Goal: Information Seeking & Learning: Learn about a topic

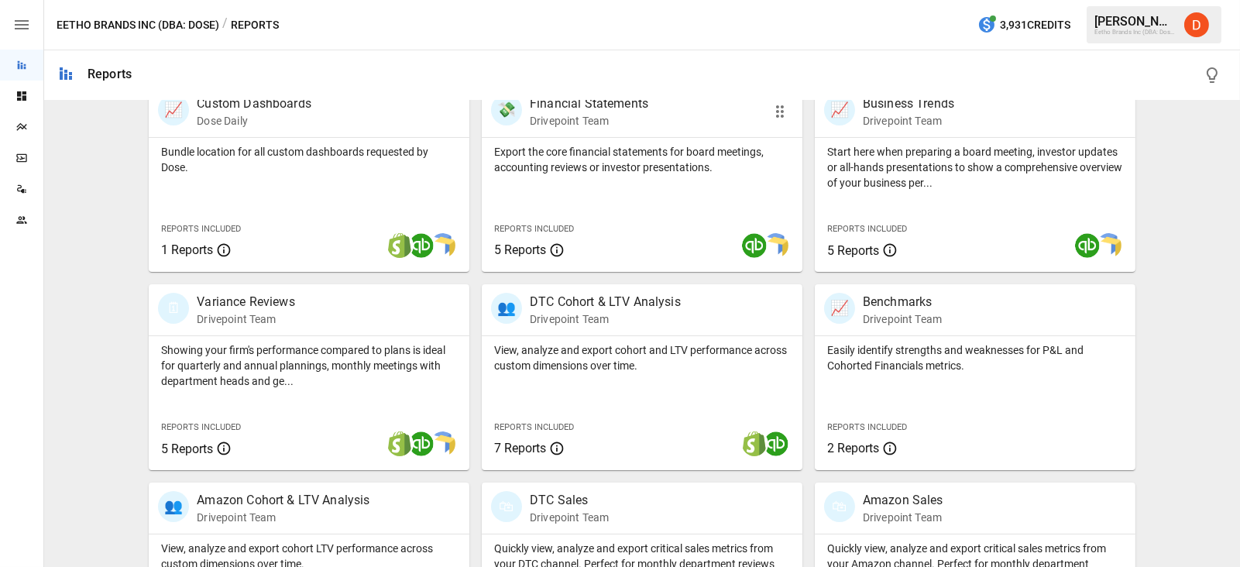
scroll to position [354, 0]
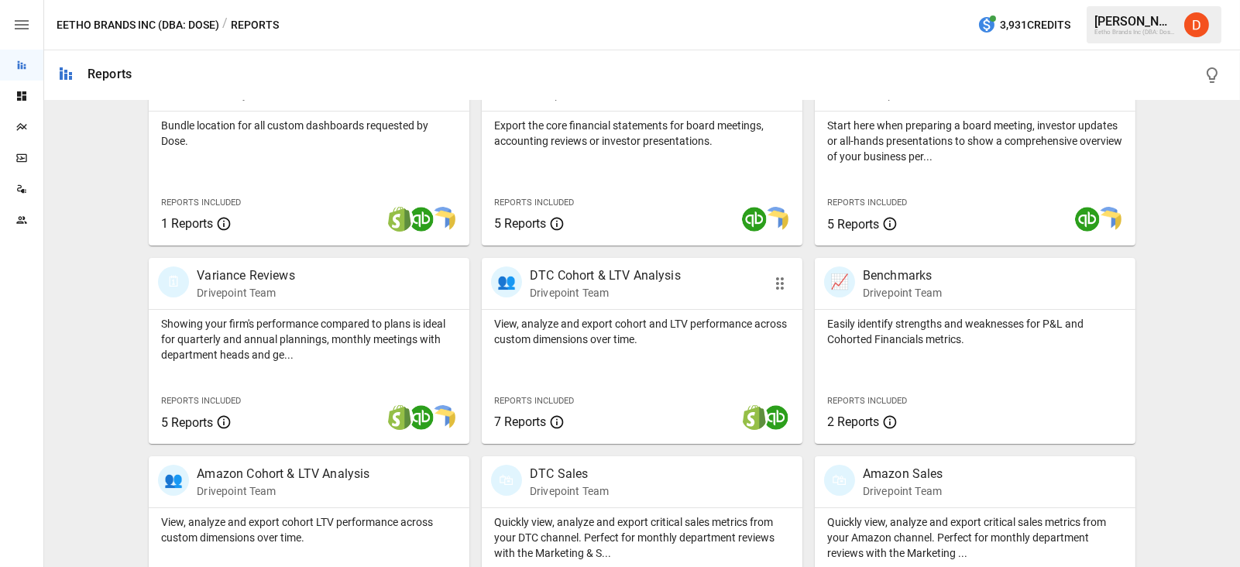
click at [596, 273] on p "DTC Cohort & LTV Analysis" at bounding box center [605, 275] width 151 height 19
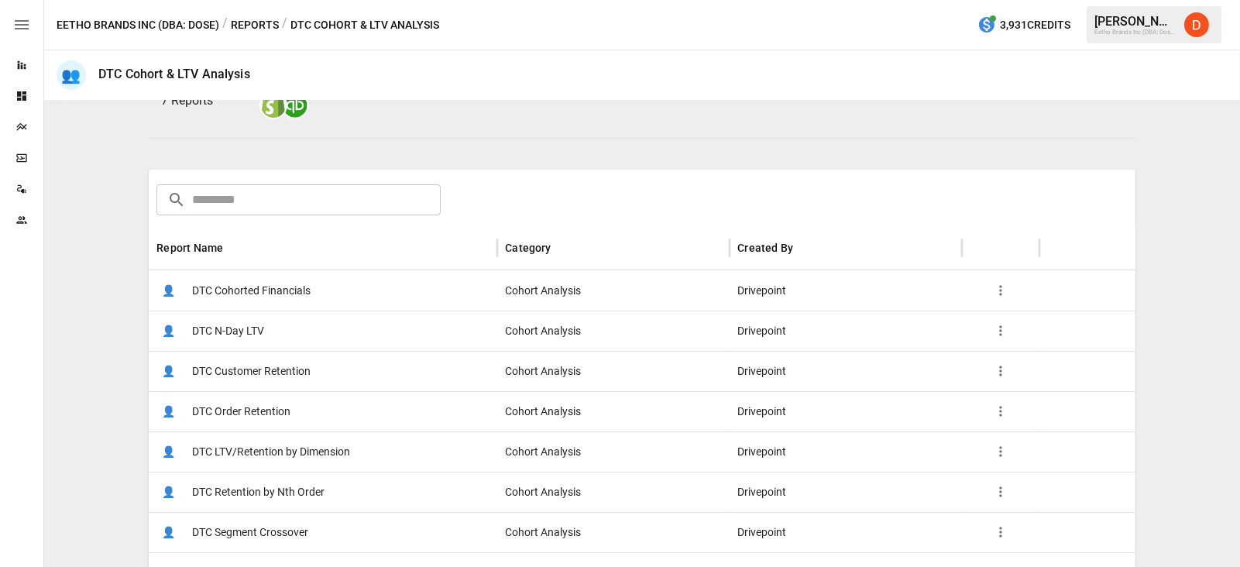
scroll to position [259, 0]
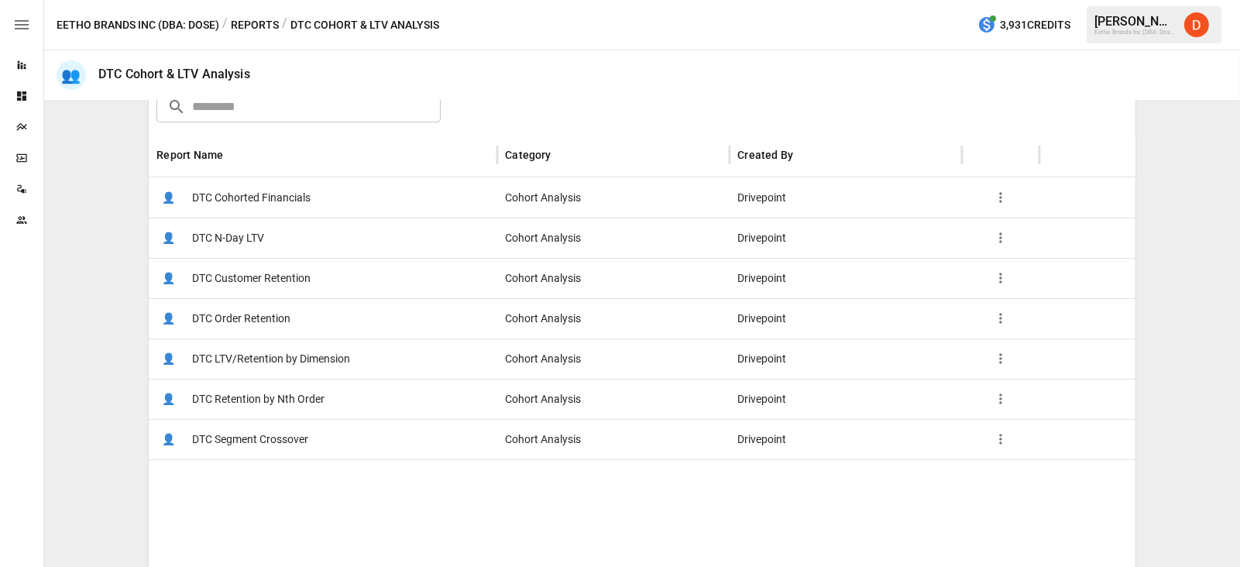
click at [267, 360] on span "DTC LTV/Retention by Dimension" at bounding box center [271, 358] width 158 height 39
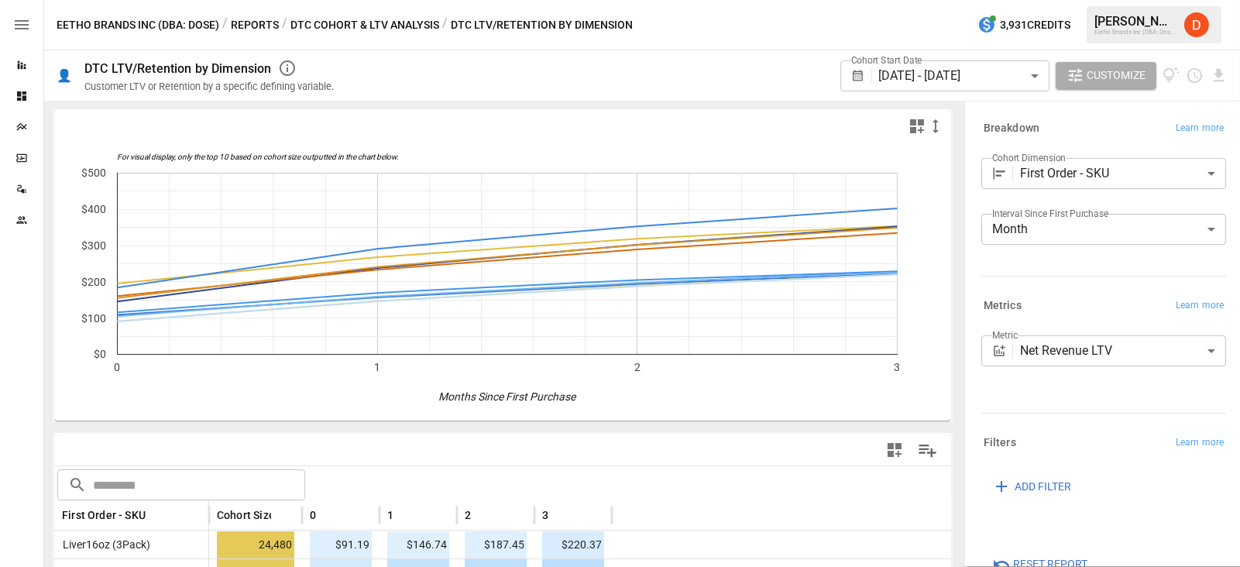
click at [1112, 0] on body "Reports Dashboards Plans SmartModel ™ Data Sources Team Eetho Brands Inc (DBA: …" at bounding box center [620, 0] width 1240 height 0
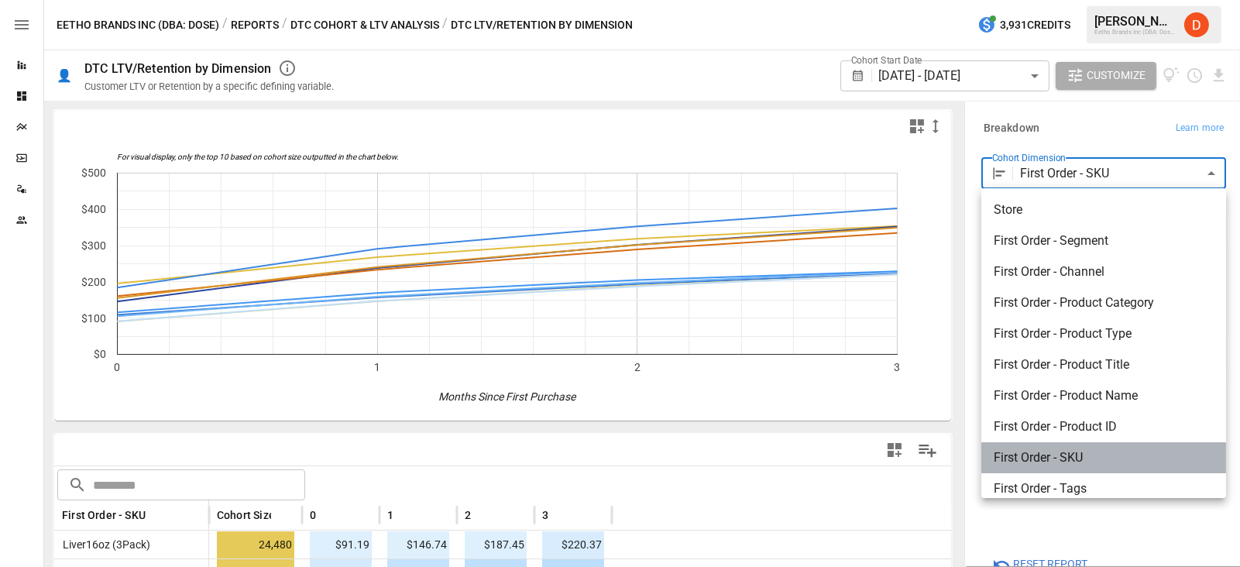
click at [1074, 457] on span "First Order - SKU" at bounding box center [1104, 457] width 220 height 19
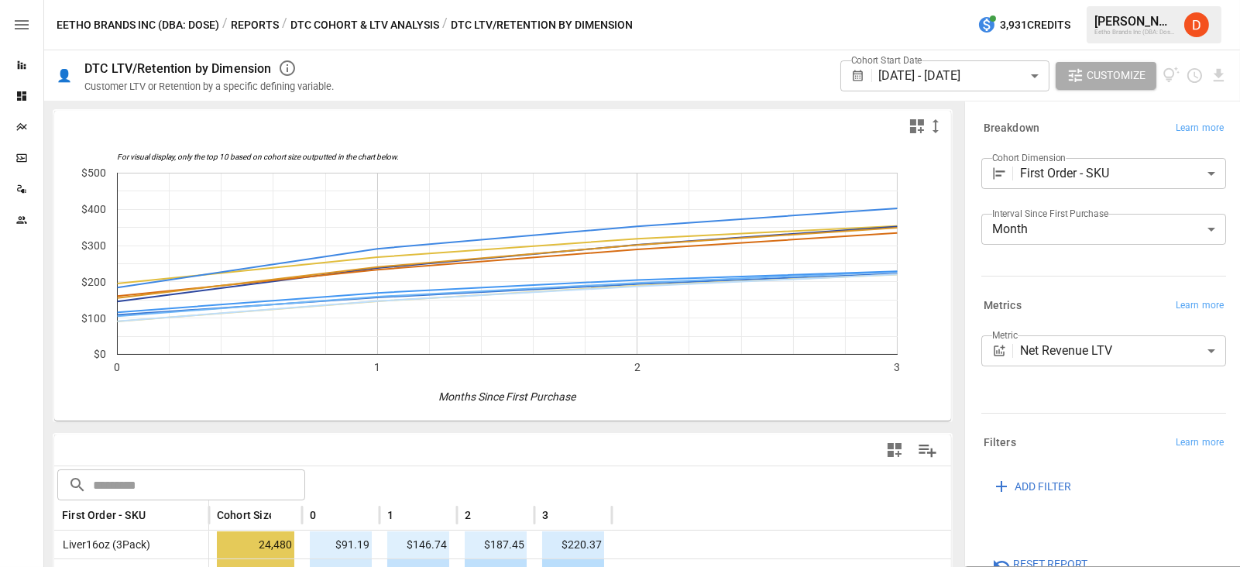
click at [1084, 263] on div "**********" at bounding box center [1100, 211] width 251 height 118
click at [984, 0] on body "Reports Dashboards Plans SmartModel ™ Data Sources Team Eetho Brands Inc (DBA: …" at bounding box center [620, 0] width 1240 height 0
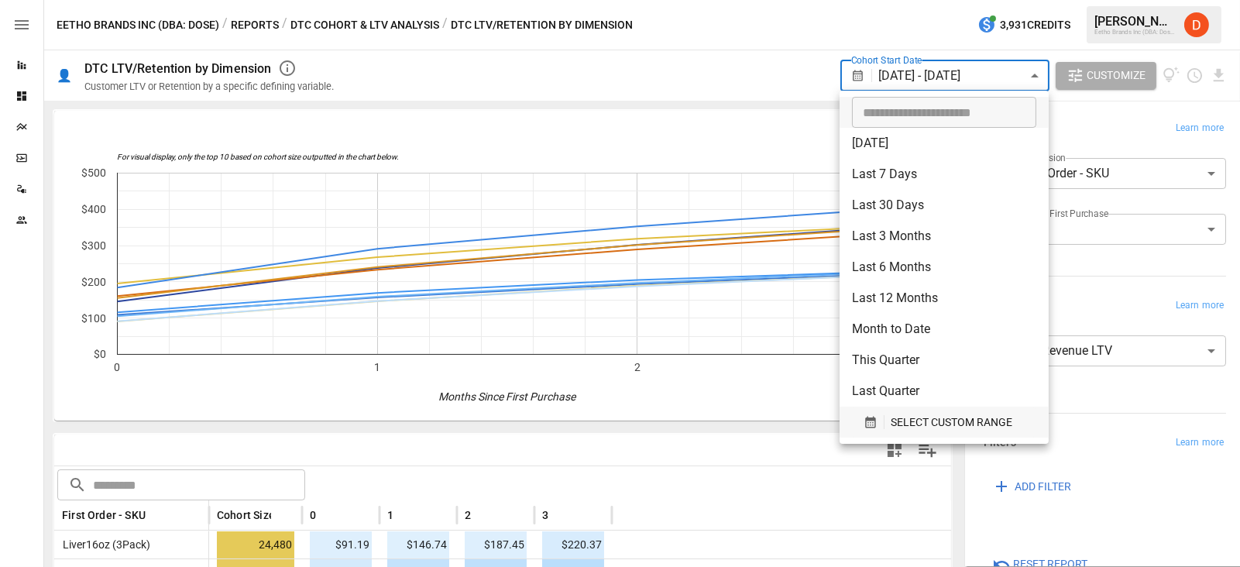
click at [867, 428] on icon "button" at bounding box center [871, 422] width 14 height 14
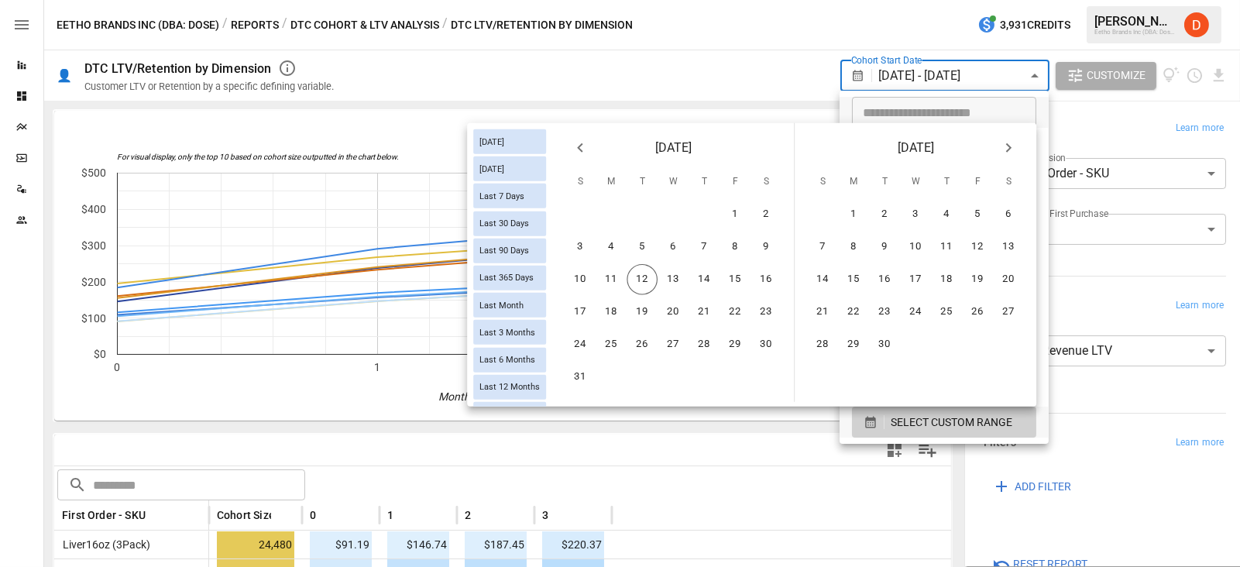
click at [579, 146] on icon "Previous month" at bounding box center [579, 147] width 5 height 9
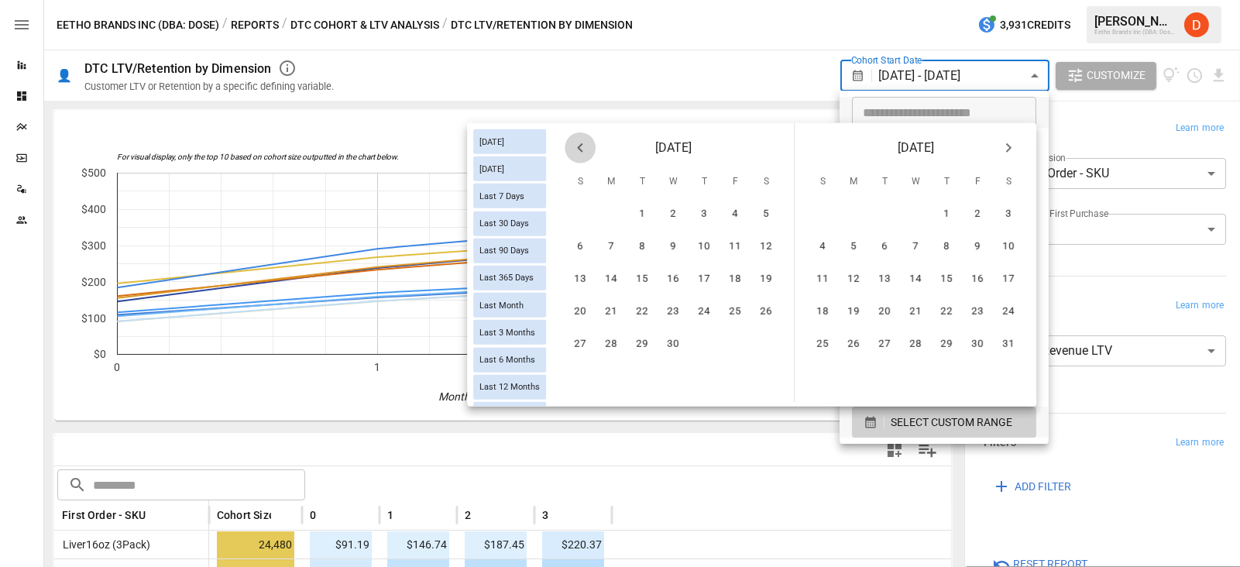
click at [579, 146] on icon "Previous month" at bounding box center [579, 147] width 5 height 9
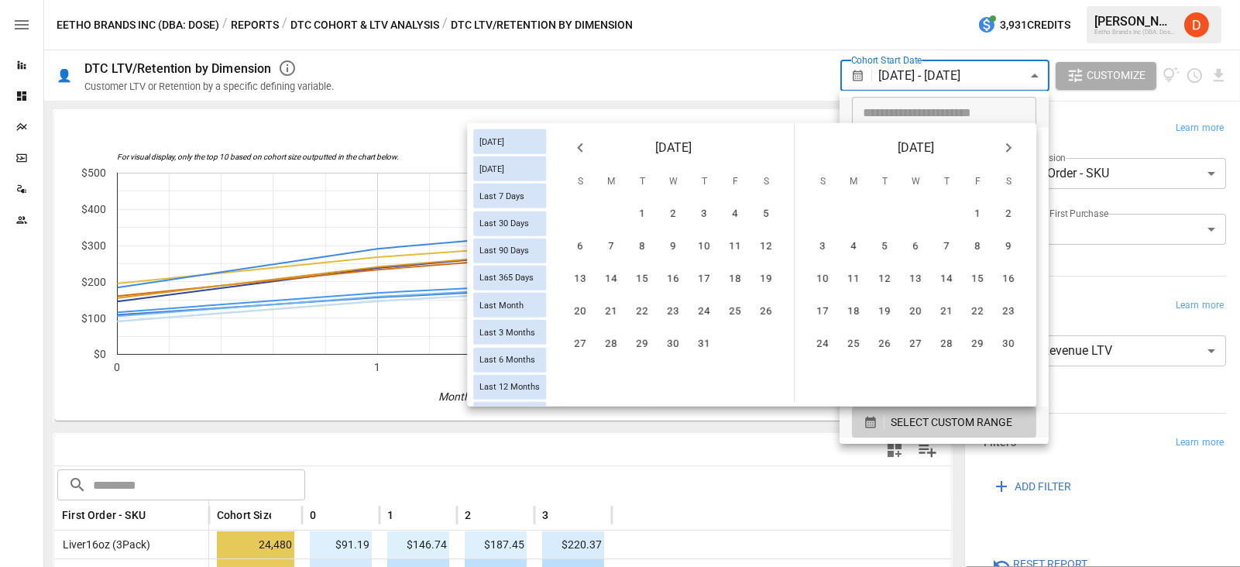
click at [579, 146] on icon "Previous month" at bounding box center [579, 147] width 5 height 9
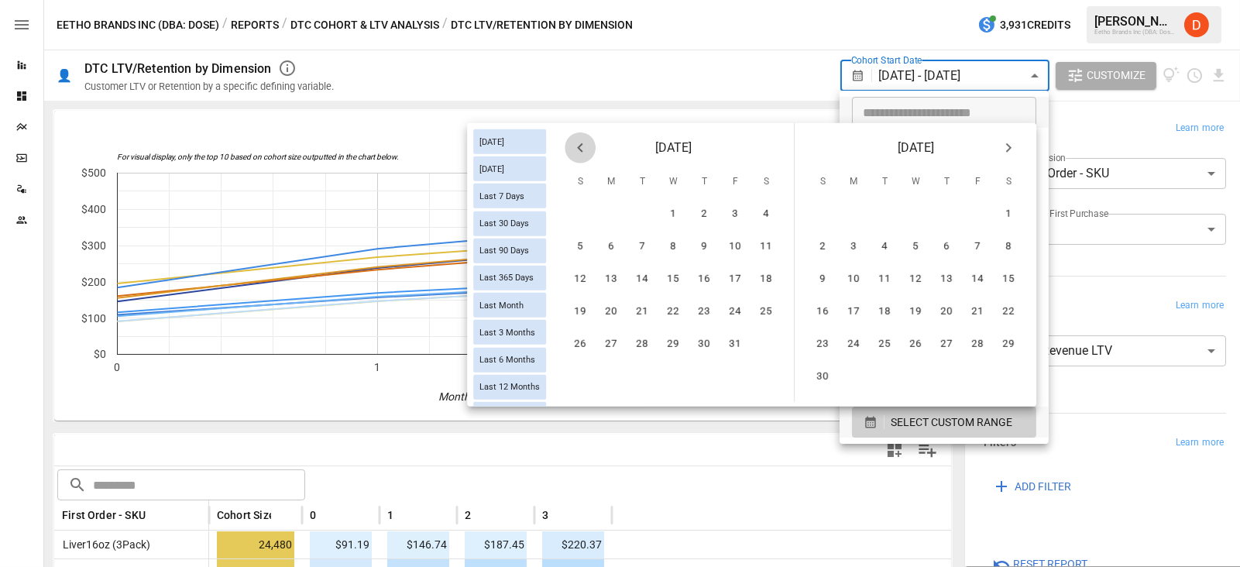
click at [579, 146] on icon "Previous month" at bounding box center [579, 147] width 5 height 9
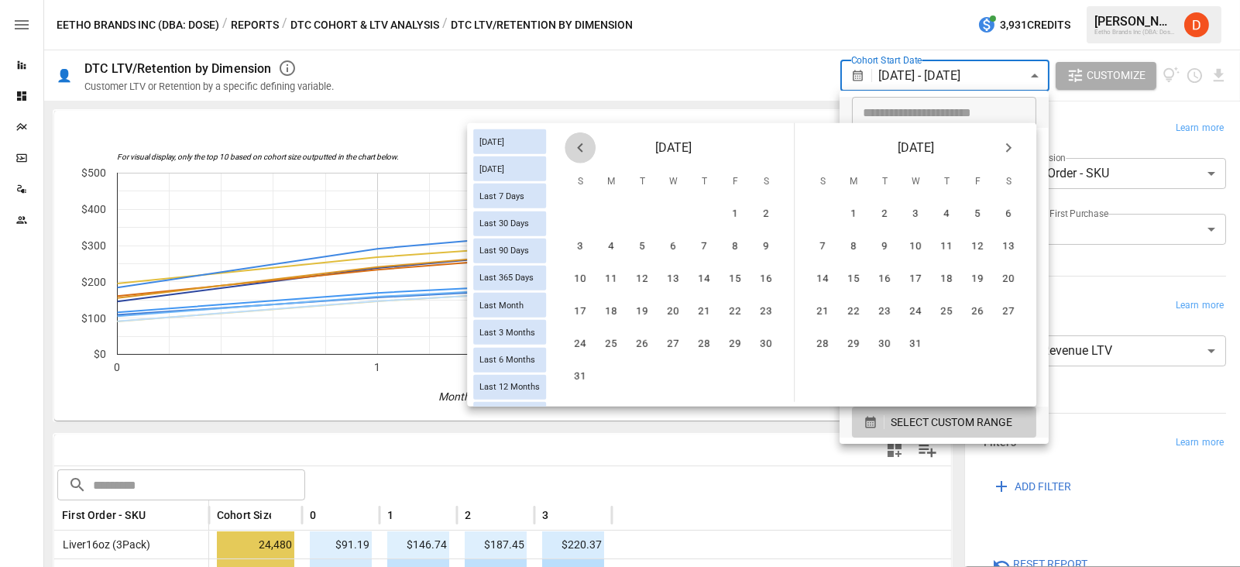
click at [579, 146] on icon "Previous month" at bounding box center [579, 147] width 5 height 9
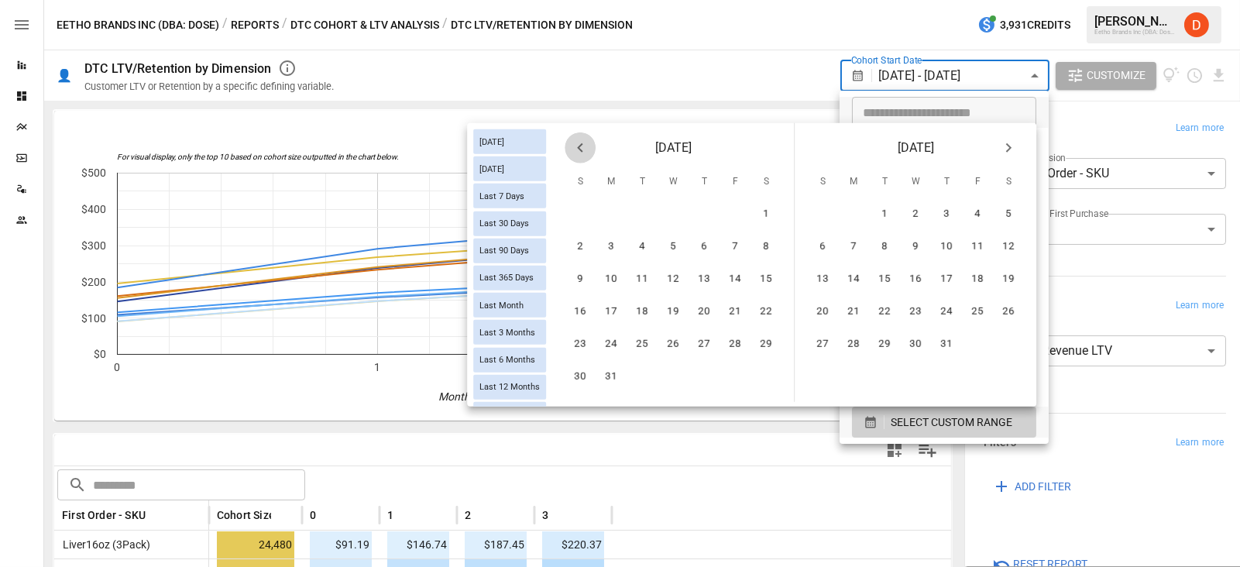
click at [579, 146] on icon "Previous month" at bounding box center [579, 147] width 5 height 9
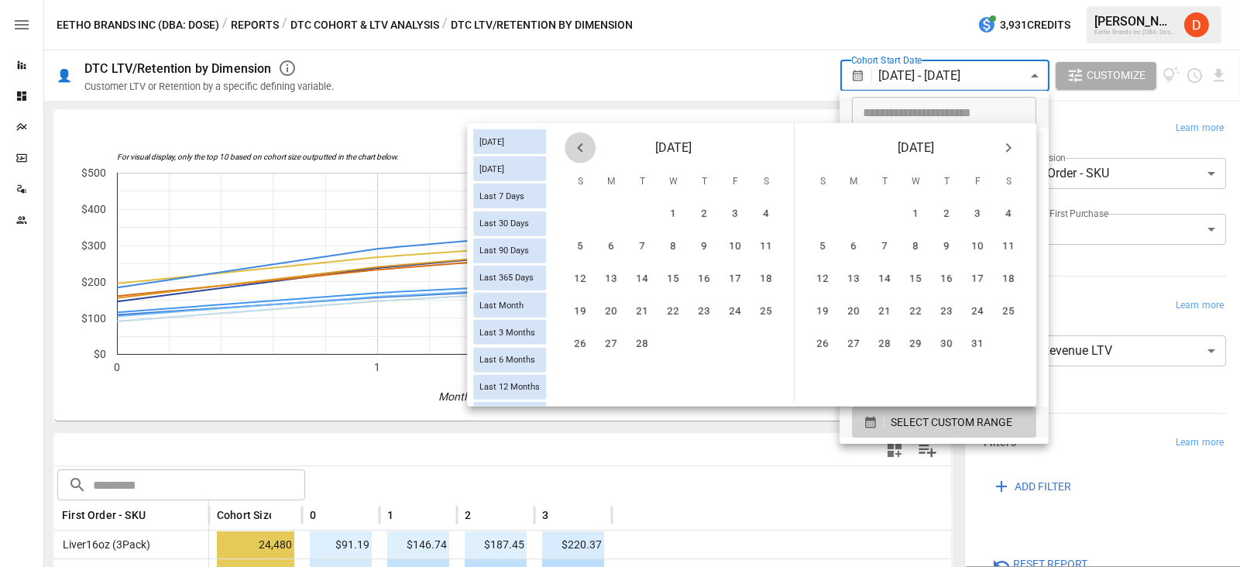
click at [579, 146] on icon "Previous month" at bounding box center [579, 147] width 5 height 9
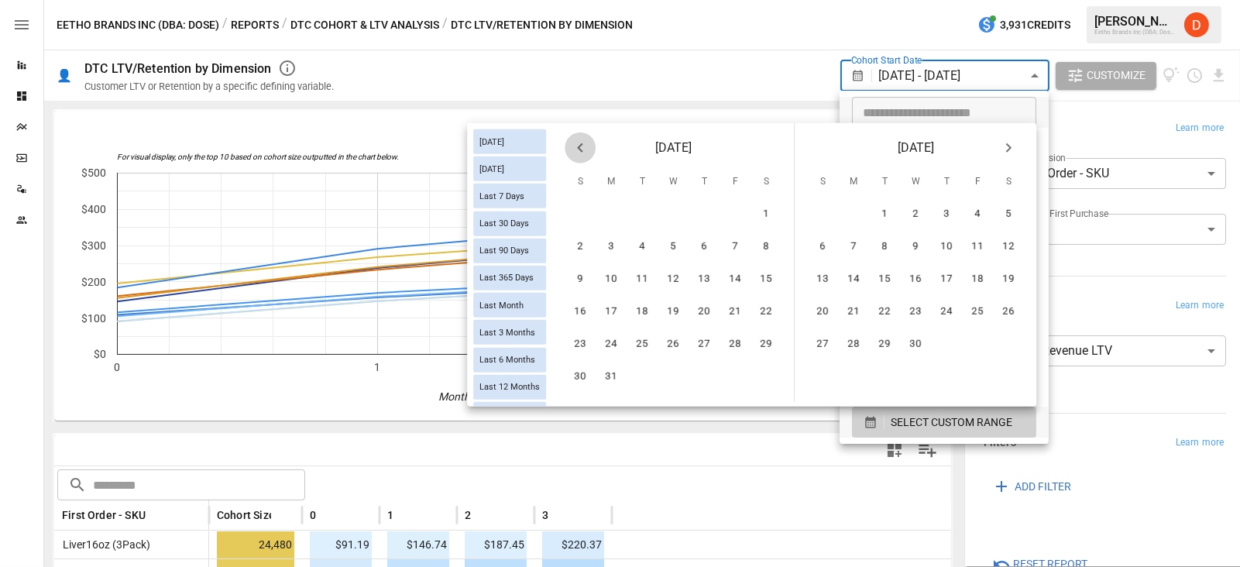
click at [579, 146] on icon "Previous month" at bounding box center [579, 147] width 5 height 9
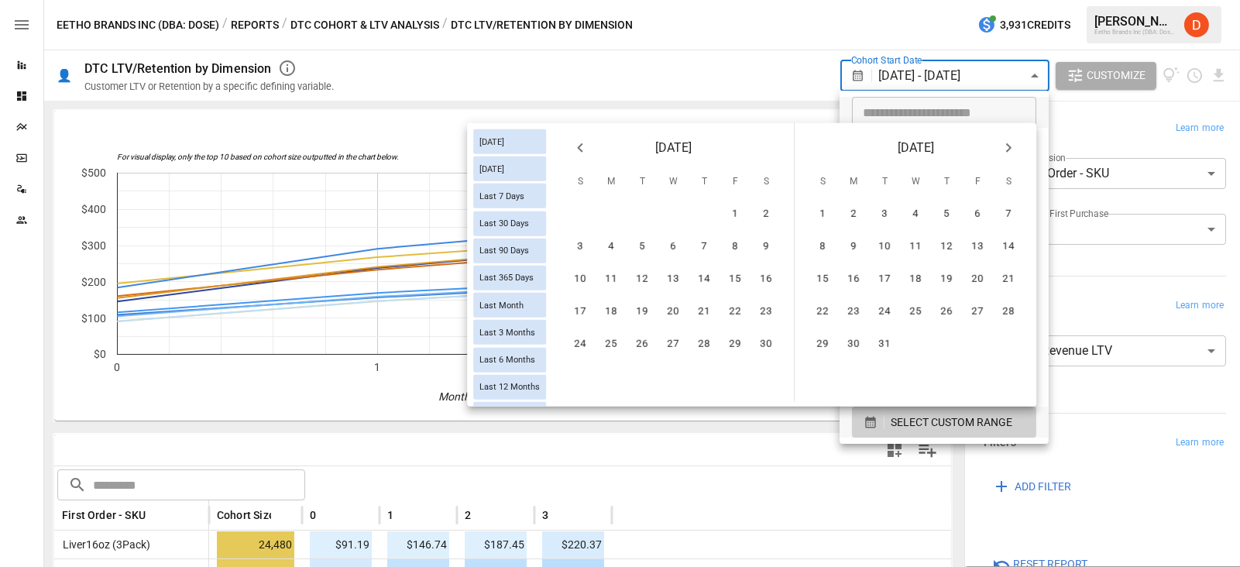
click at [579, 146] on icon "Previous month" at bounding box center [579, 147] width 5 height 9
click at [767, 215] on button "1" at bounding box center [765, 214] width 31 height 31
click at [1011, 143] on icon "Next month" at bounding box center [1008, 148] width 19 height 19
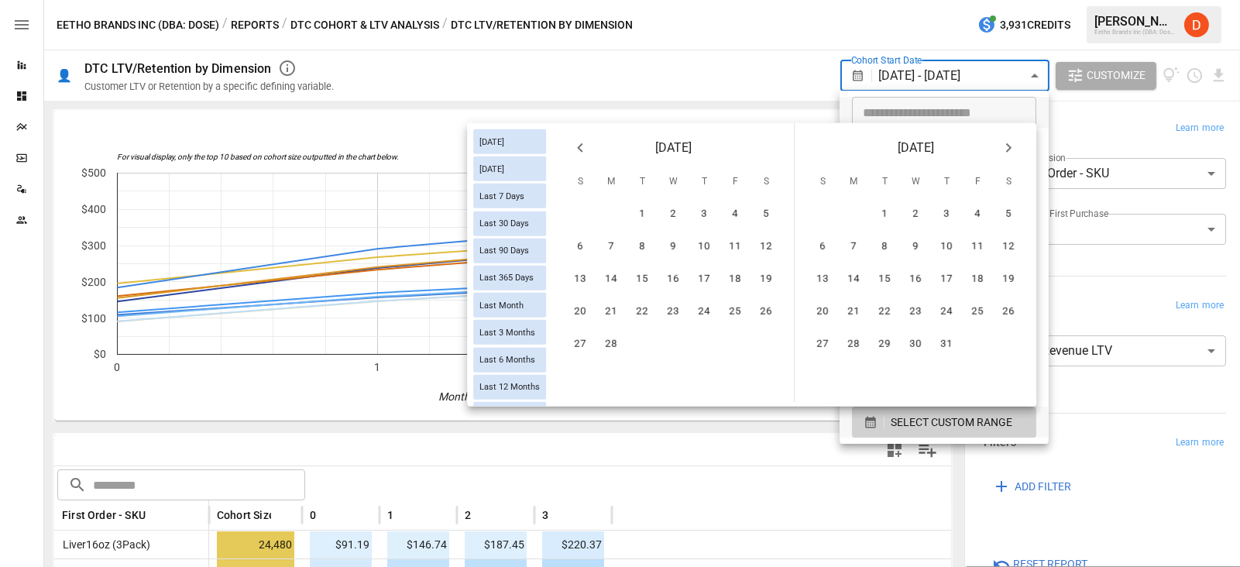
click at [1011, 143] on icon "Next month" at bounding box center [1008, 148] width 19 height 19
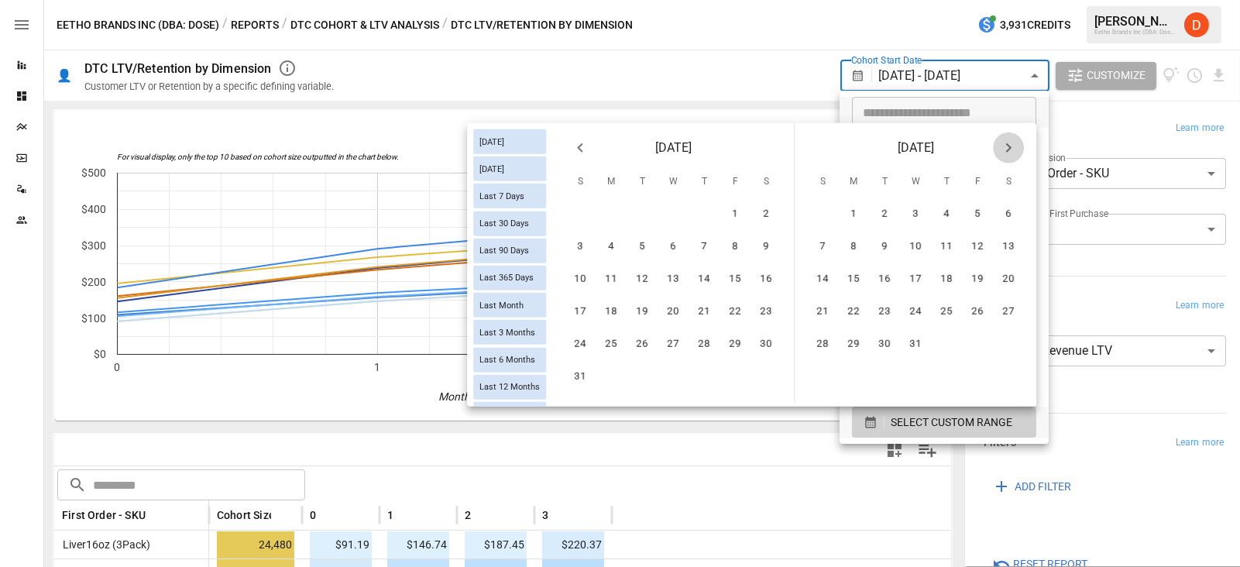
click at [1011, 143] on icon "Next month" at bounding box center [1008, 148] width 19 height 19
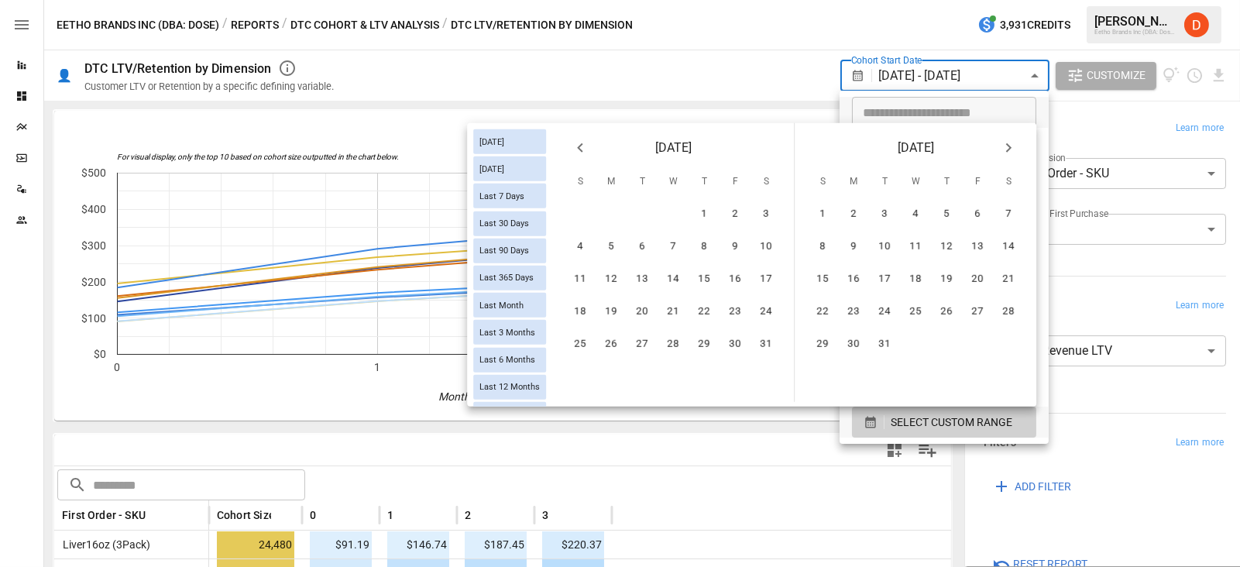
click at [1011, 143] on icon "Next month" at bounding box center [1008, 148] width 19 height 19
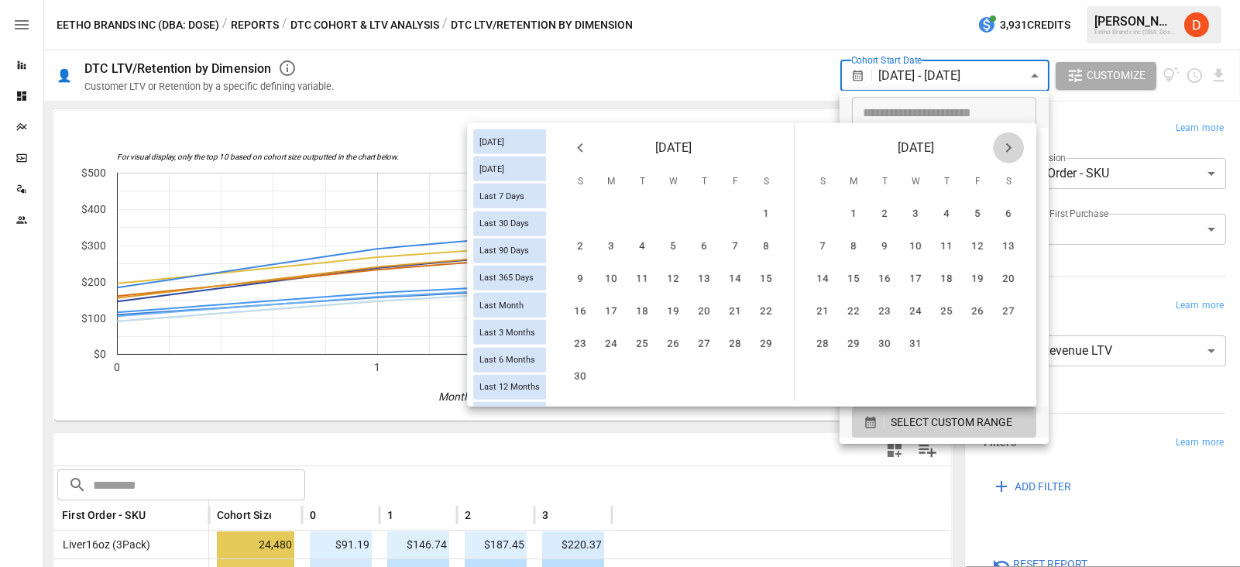
click at [1011, 143] on icon "Next month" at bounding box center [1008, 148] width 19 height 19
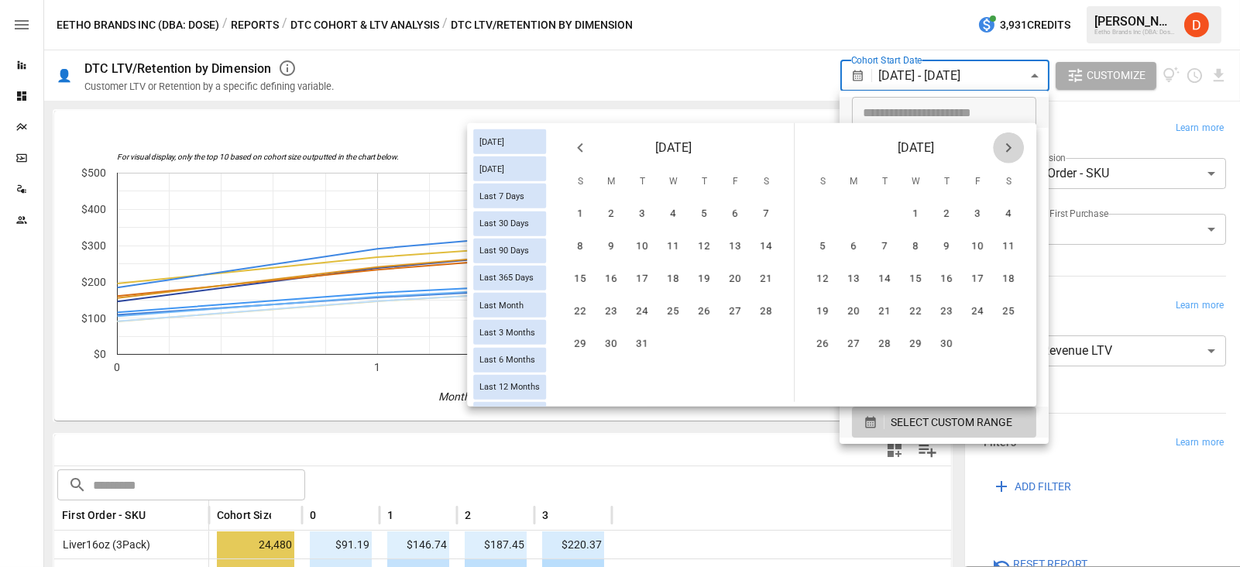
click at [1011, 143] on icon "Next month" at bounding box center [1008, 148] width 19 height 19
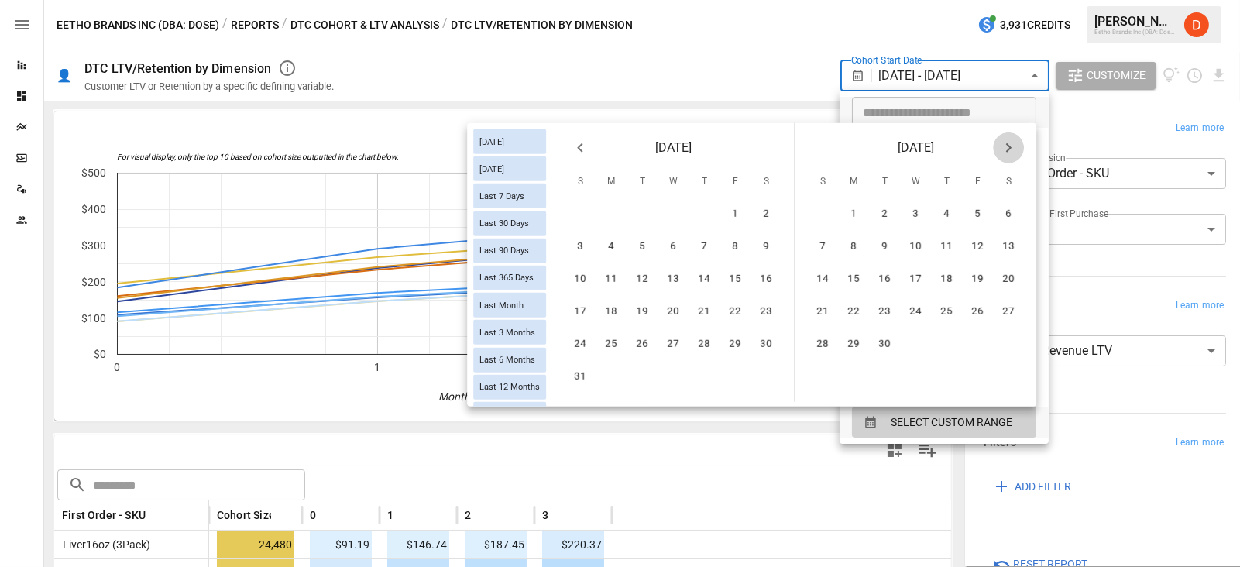
click at [1011, 143] on icon "Next month" at bounding box center [1008, 148] width 19 height 19
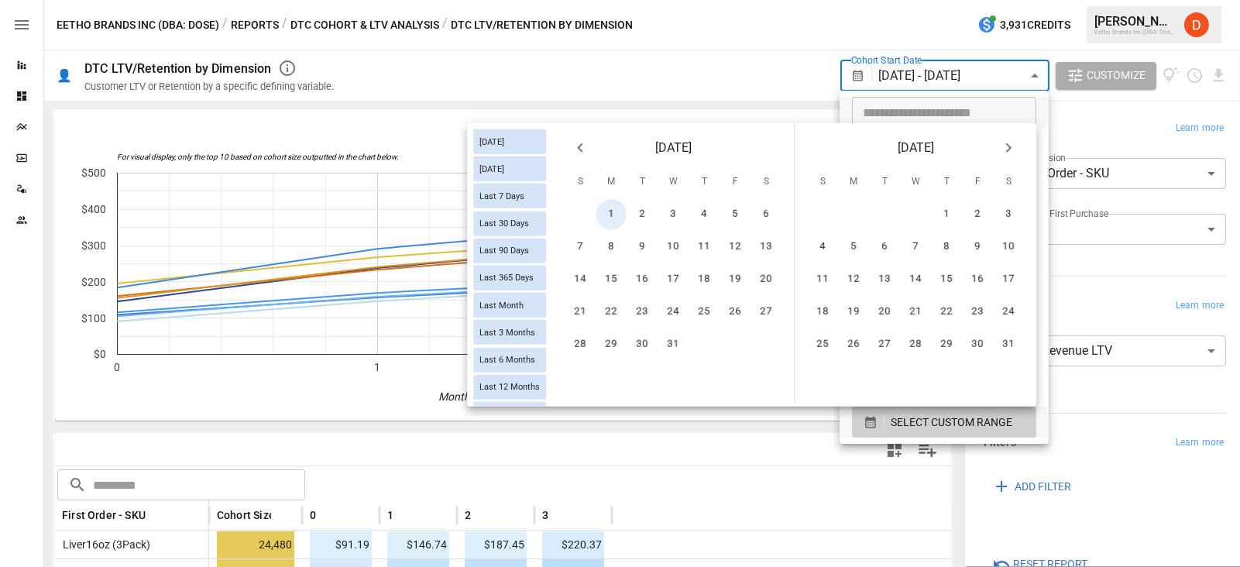
click at [1011, 143] on icon "Next month" at bounding box center [1008, 148] width 19 height 19
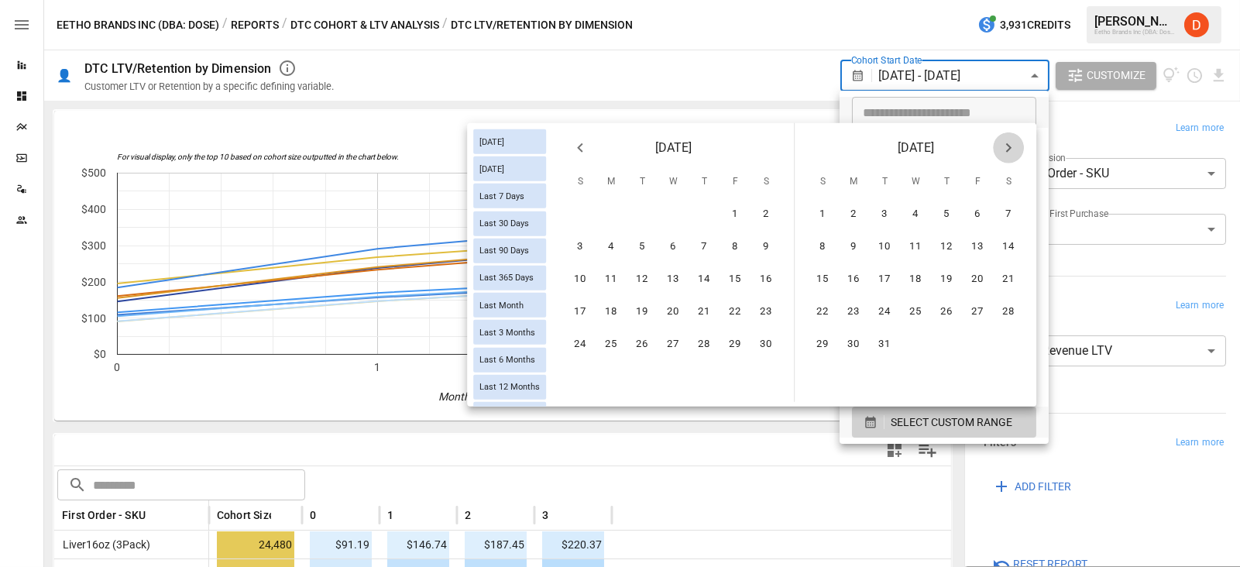
click at [1011, 143] on icon "Next month" at bounding box center [1008, 148] width 19 height 19
click at [1008, 149] on icon "Next month" at bounding box center [1008, 147] width 5 height 9
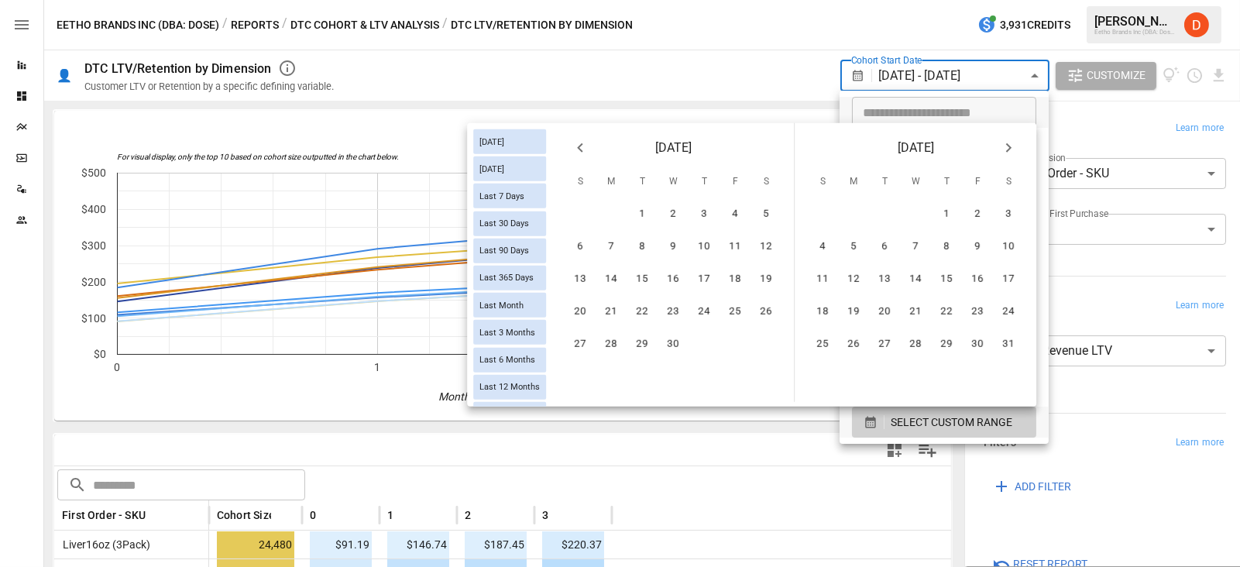
click at [1008, 149] on icon "Next month" at bounding box center [1008, 147] width 5 height 9
click at [949, 339] on button "31" at bounding box center [946, 344] width 31 height 31
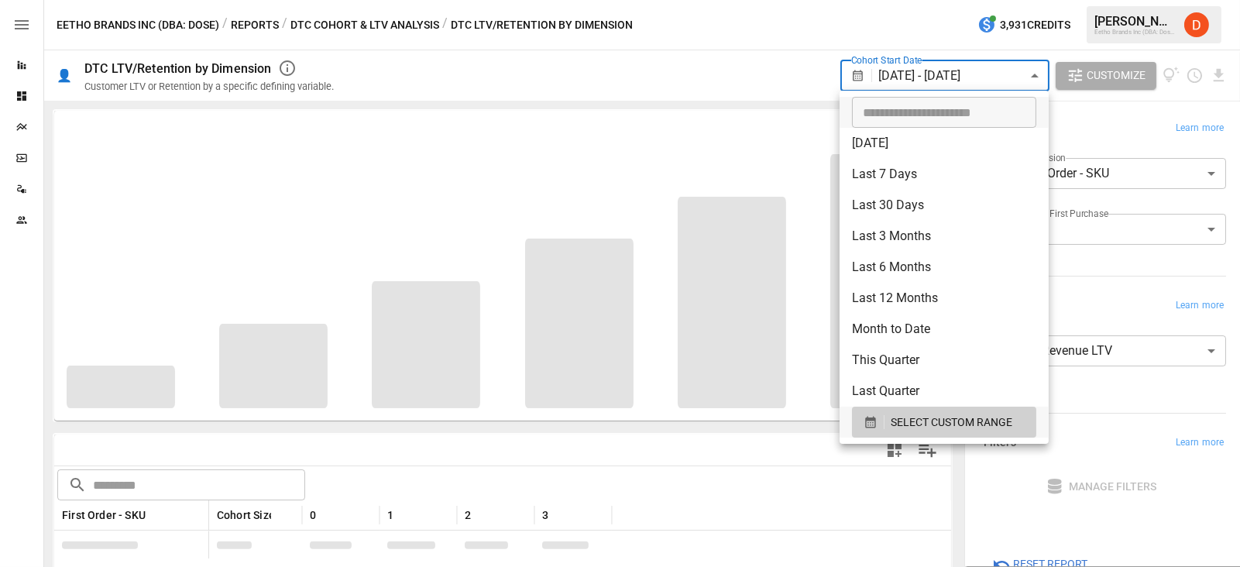
click at [745, 77] on div at bounding box center [620, 283] width 1240 height 567
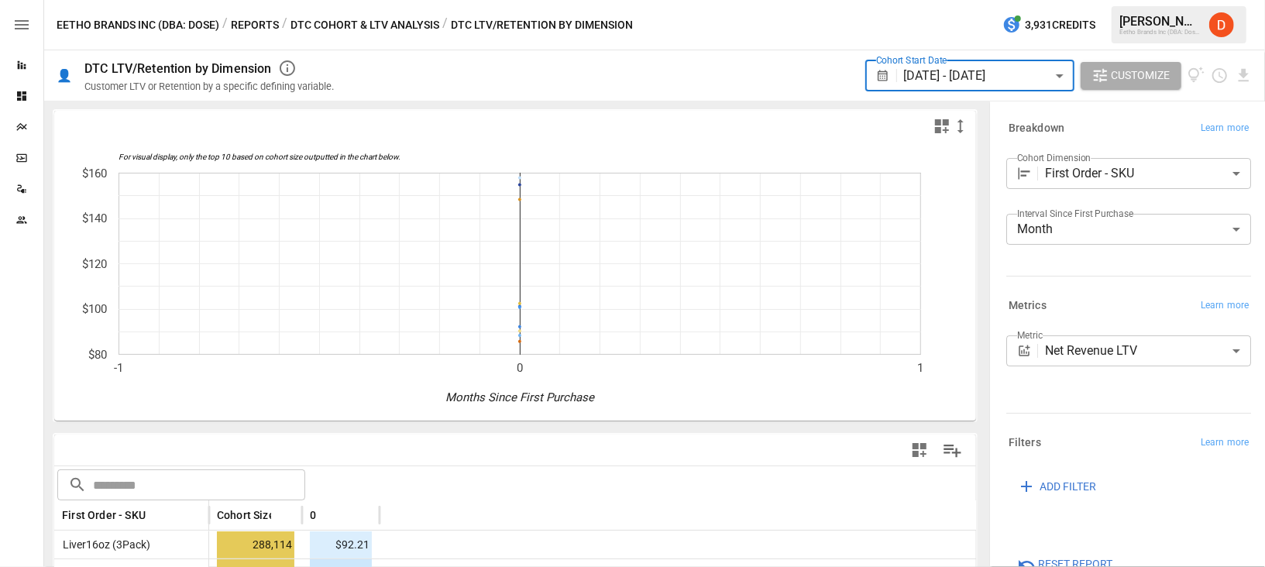
click at [750, 70] on div "Cohort Start Date [DATE] - [DATE] ****** ​ Customize" at bounding box center [802, 75] width 900 height 50
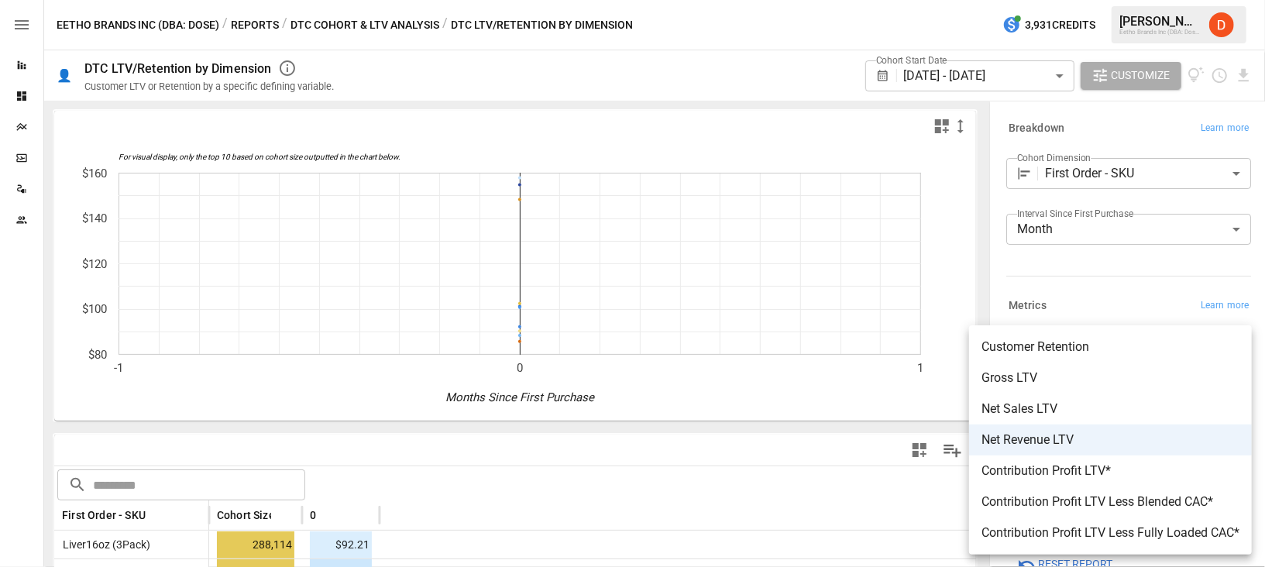
click at [1149, 0] on body "Reports Dashboards Plans SmartModel ™ Data Sources Team Eetho Brands Inc (DBA: …" at bounding box center [632, 0] width 1265 height 0
click at [25, 71] on div at bounding box center [632, 283] width 1265 height 567
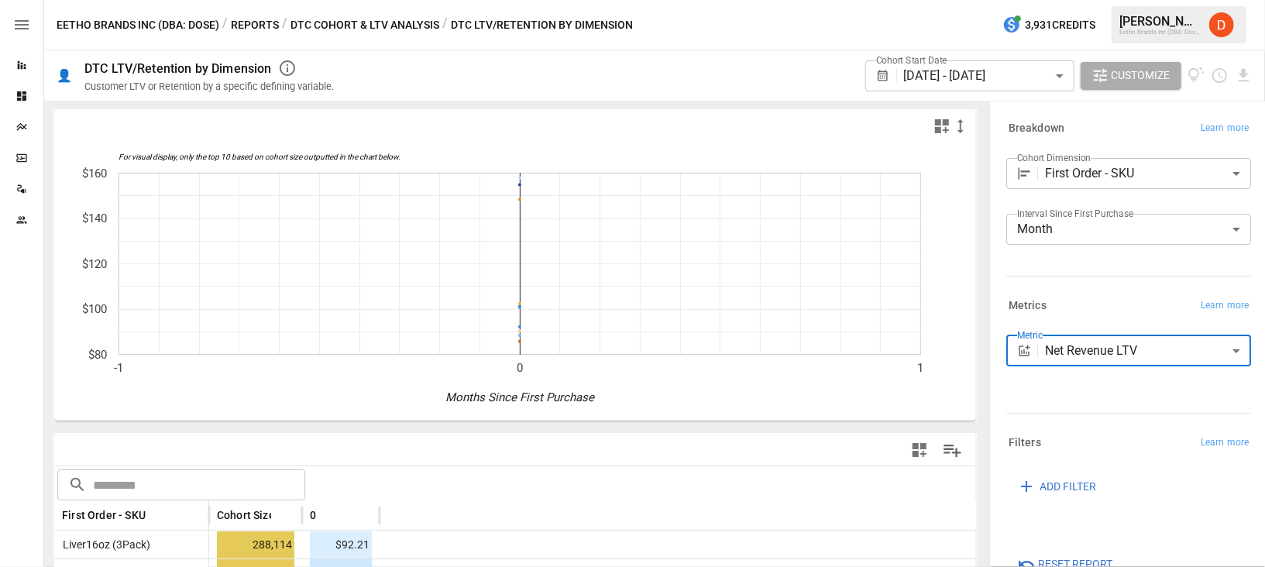
click at [23, 95] on icon "Dashboards" at bounding box center [21, 95] width 9 height 9
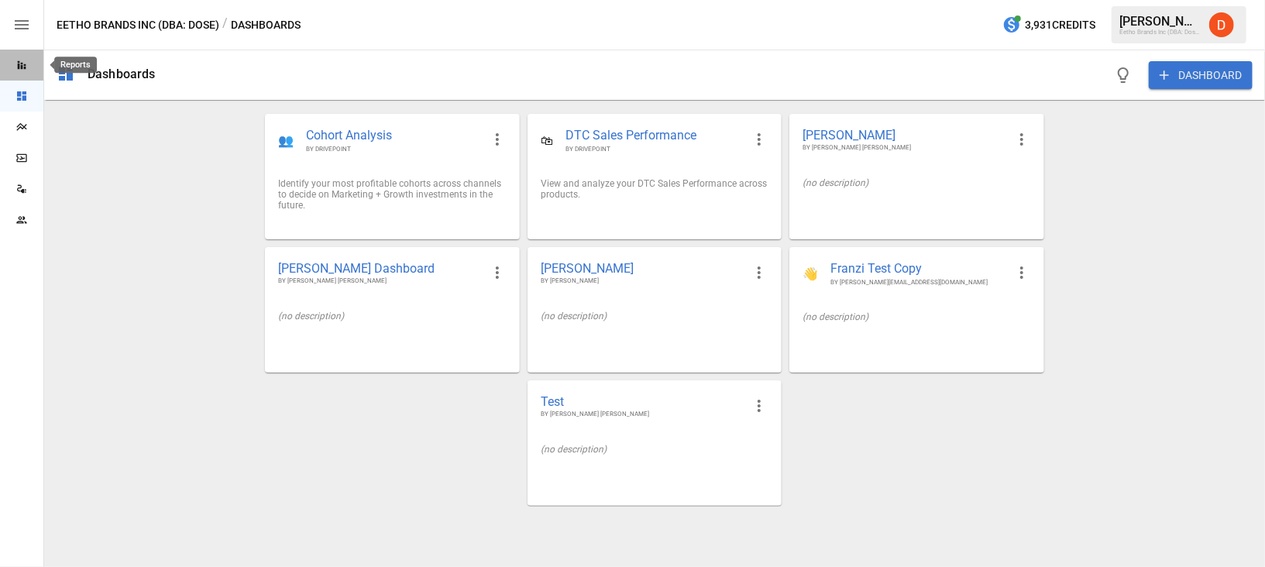
click at [22, 60] on icon "Reports" at bounding box center [21, 65] width 12 height 12
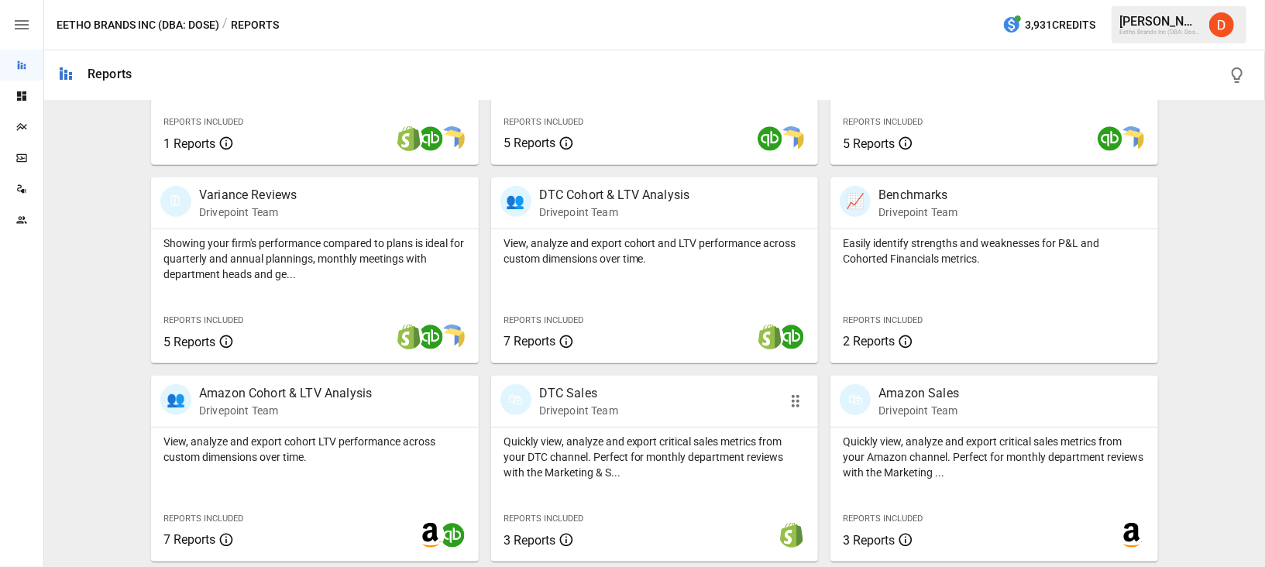
scroll to position [265, 0]
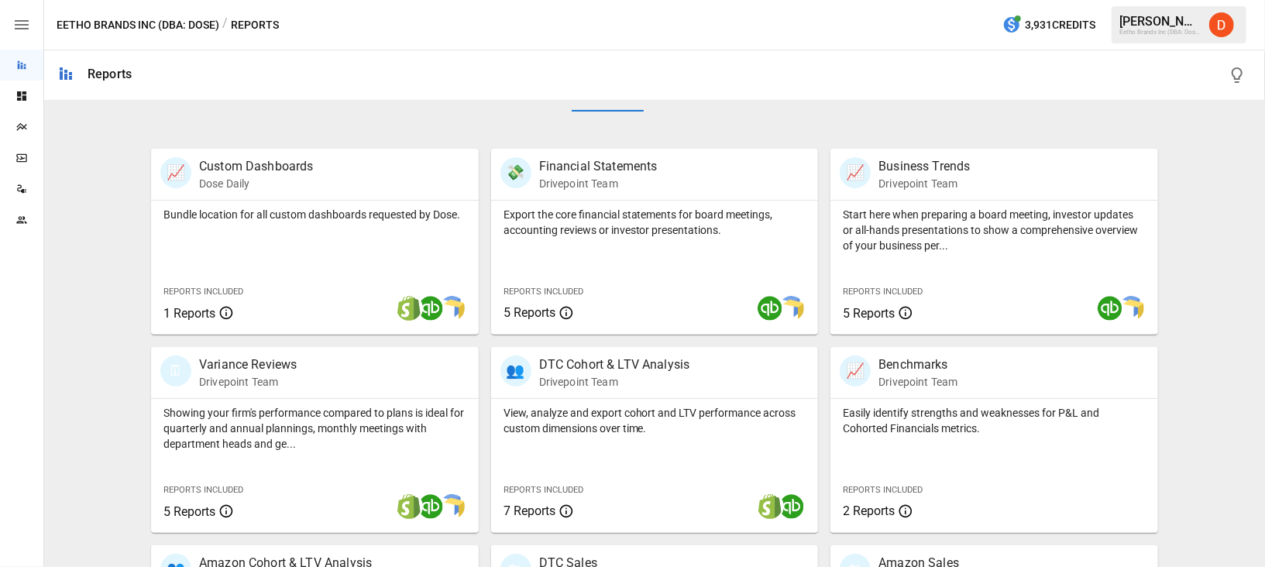
click at [443, 126] on div "Bundles All Reports" at bounding box center [654, 105] width 1007 height 87
click at [604, 362] on p "DTC Cohort & LTV Analysis" at bounding box center [614, 364] width 151 height 19
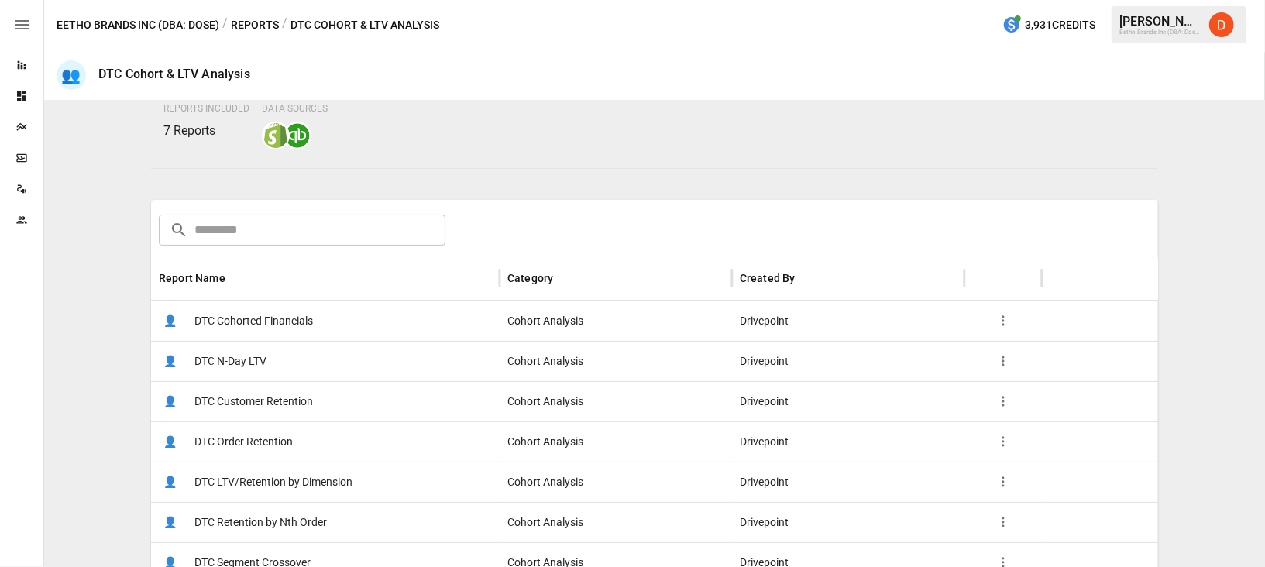
scroll to position [136, 0]
click at [247, 403] on span "DTC Customer Retention" at bounding box center [253, 401] width 118 height 39
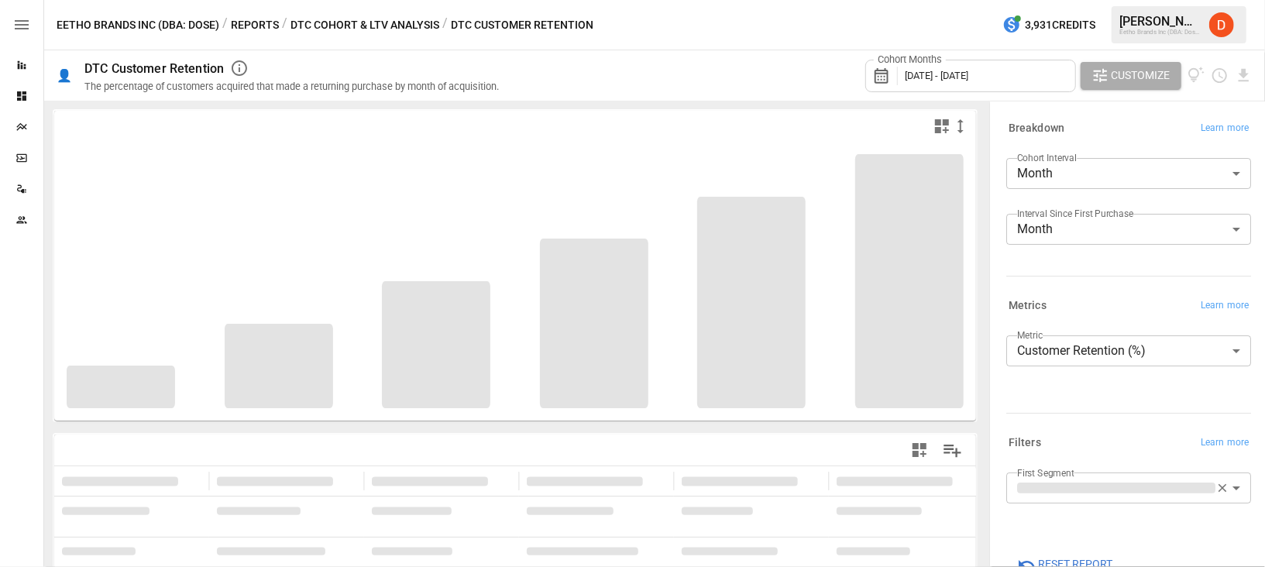
click at [962, 77] on span "[DATE] - [DATE]" at bounding box center [937, 76] width 64 height 12
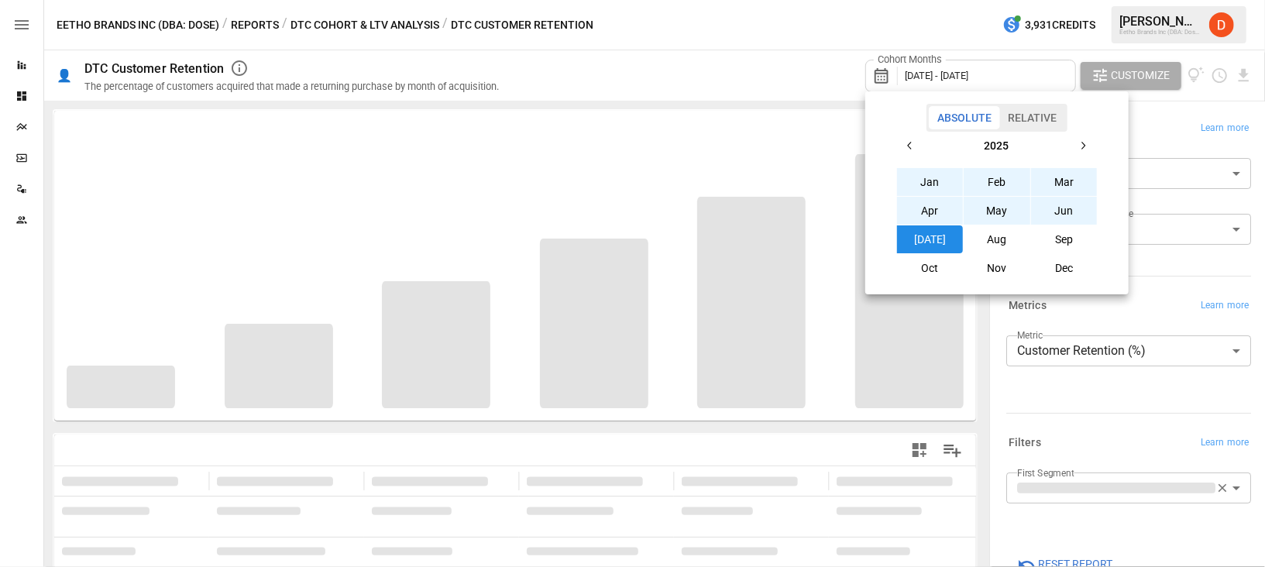
click at [909, 143] on icon "button" at bounding box center [910, 145] width 12 height 12
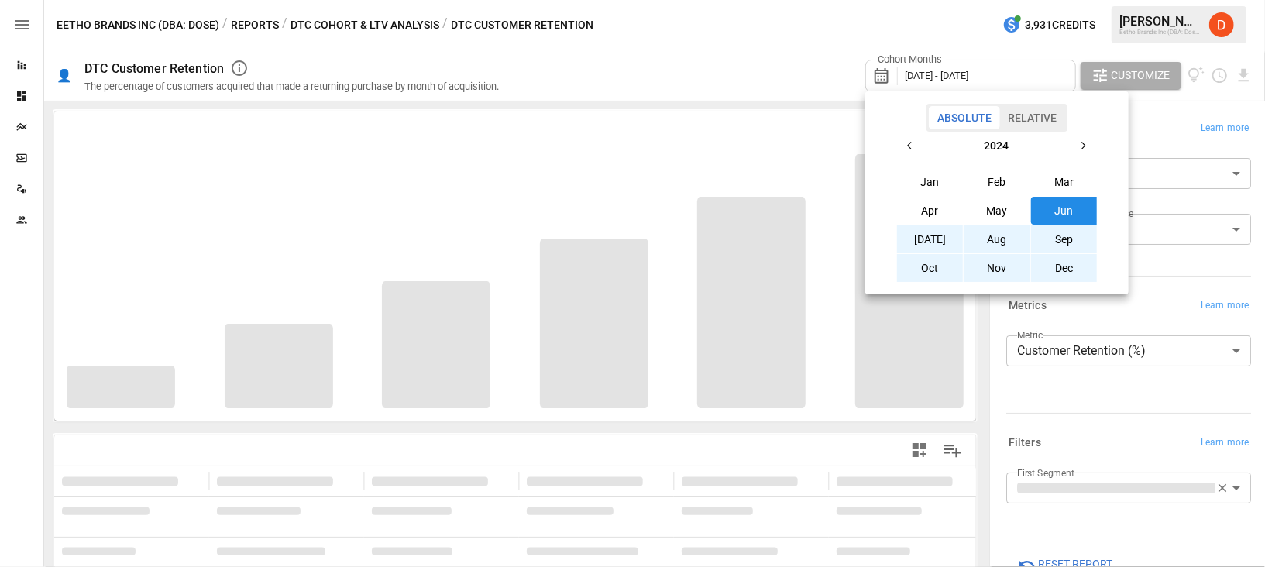
click at [909, 143] on icon "button" at bounding box center [910, 145] width 12 height 12
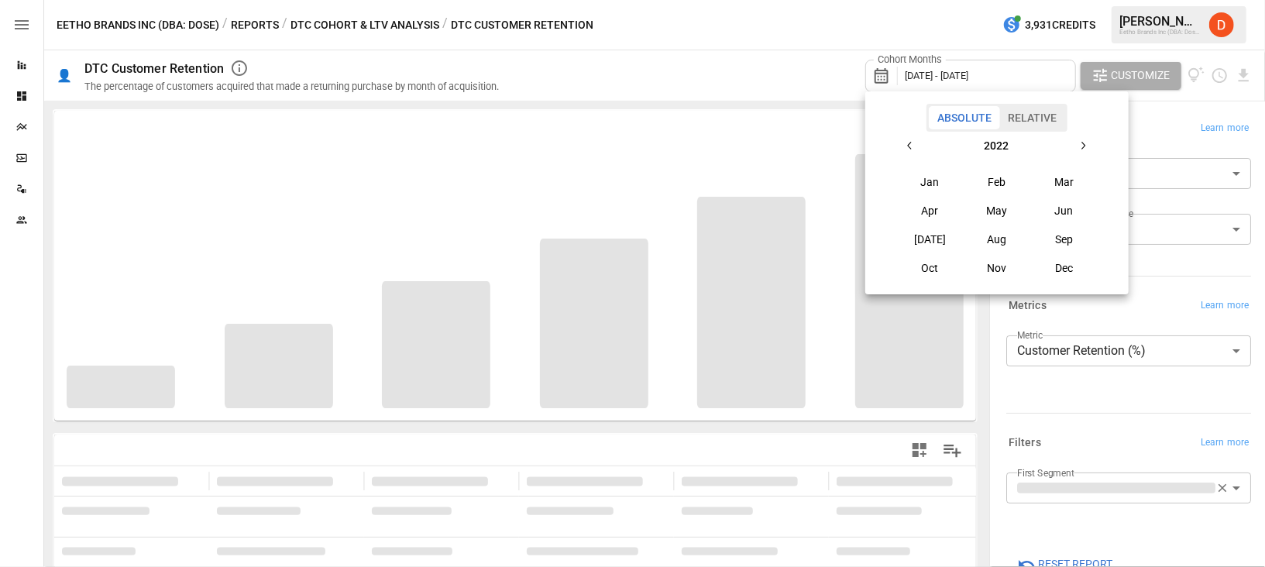
click at [909, 143] on icon "button" at bounding box center [910, 145] width 12 height 12
click at [1086, 137] on button "button" at bounding box center [1083, 146] width 28 height 28
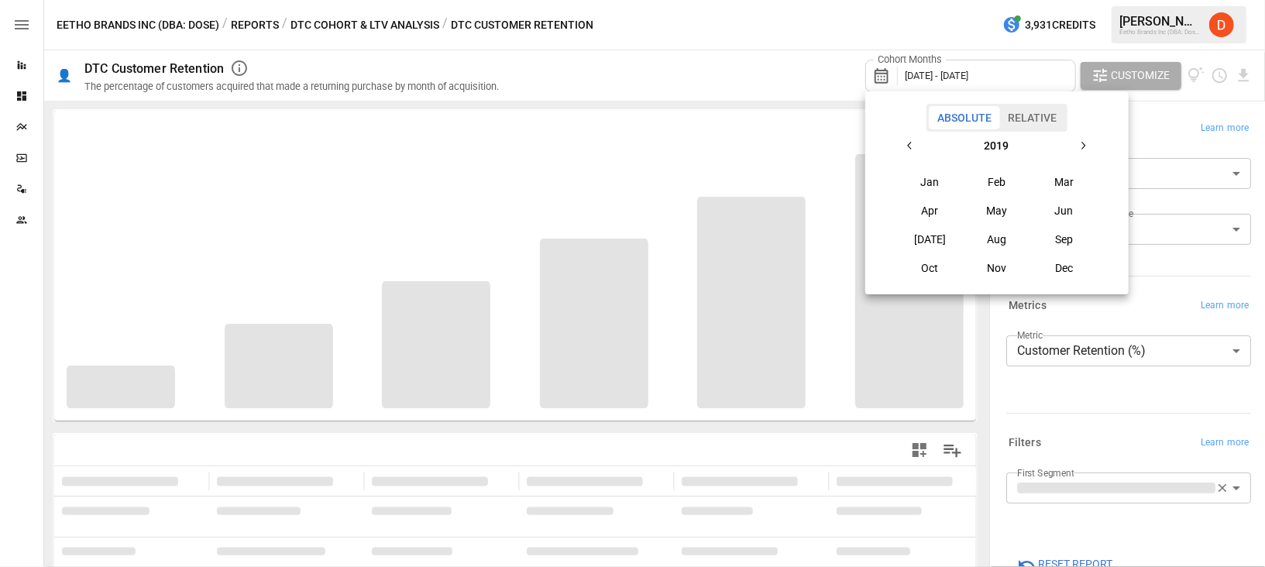
click at [1086, 137] on button "button" at bounding box center [1083, 146] width 28 height 28
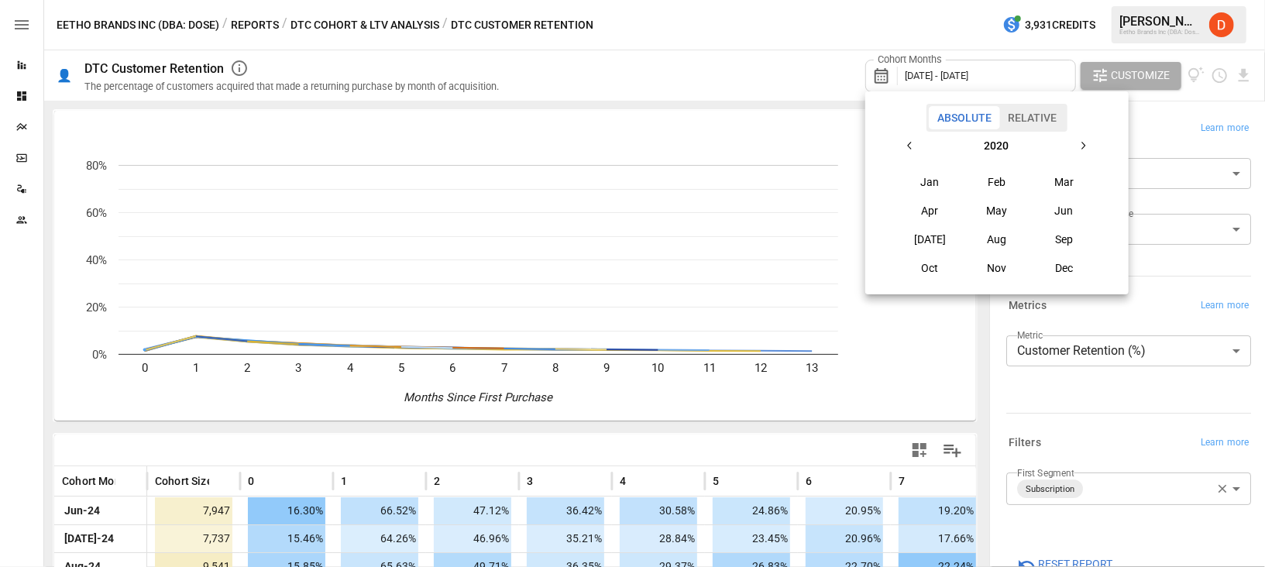
click at [1086, 137] on button "button" at bounding box center [1083, 146] width 28 height 28
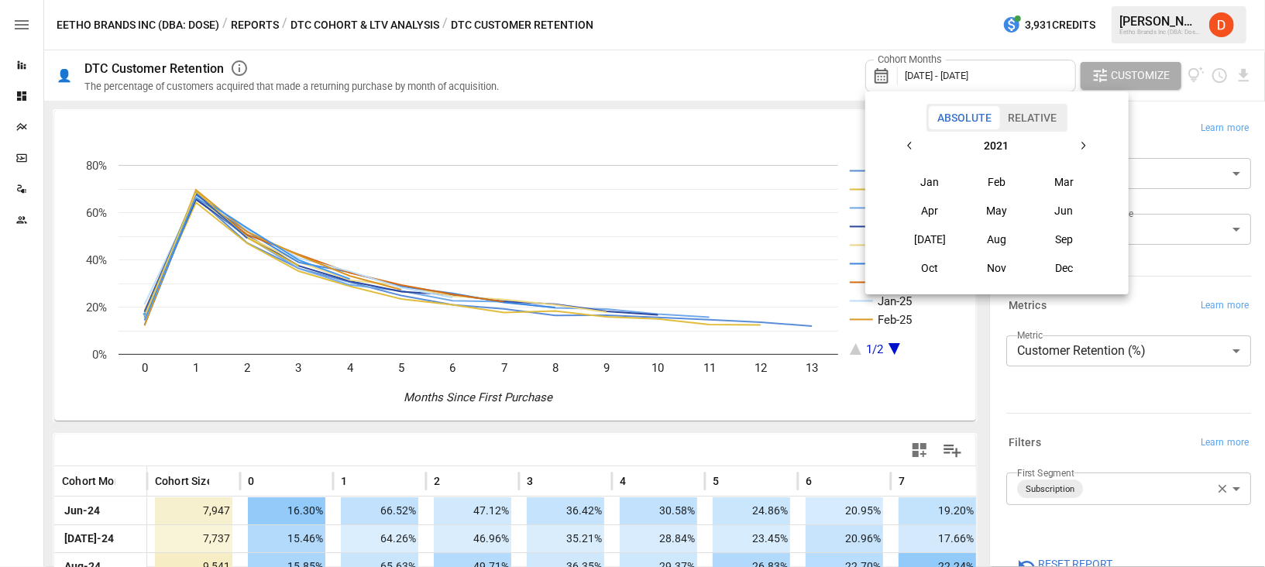
click at [1086, 137] on button "button" at bounding box center [1083, 146] width 28 height 28
click at [929, 180] on button "Jan" at bounding box center [930, 182] width 67 height 28
click at [1078, 145] on icon "button" at bounding box center [1083, 145] width 12 height 12
click at [906, 139] on button "button" at bounding box center [910, 146] width 28 height 28
click at [1083, 139] on button "button" at bounding box center [1083, 146] width 28 height 28
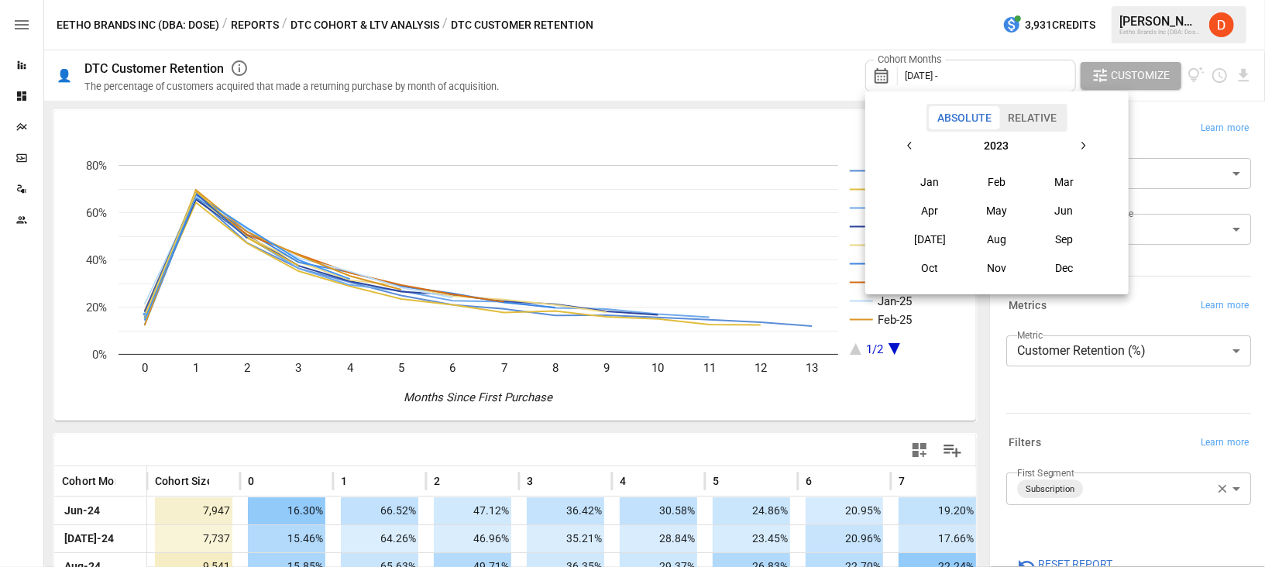
click at [1083, 139] on button "button" at bounding box center [1083, 146] width 28 height 28
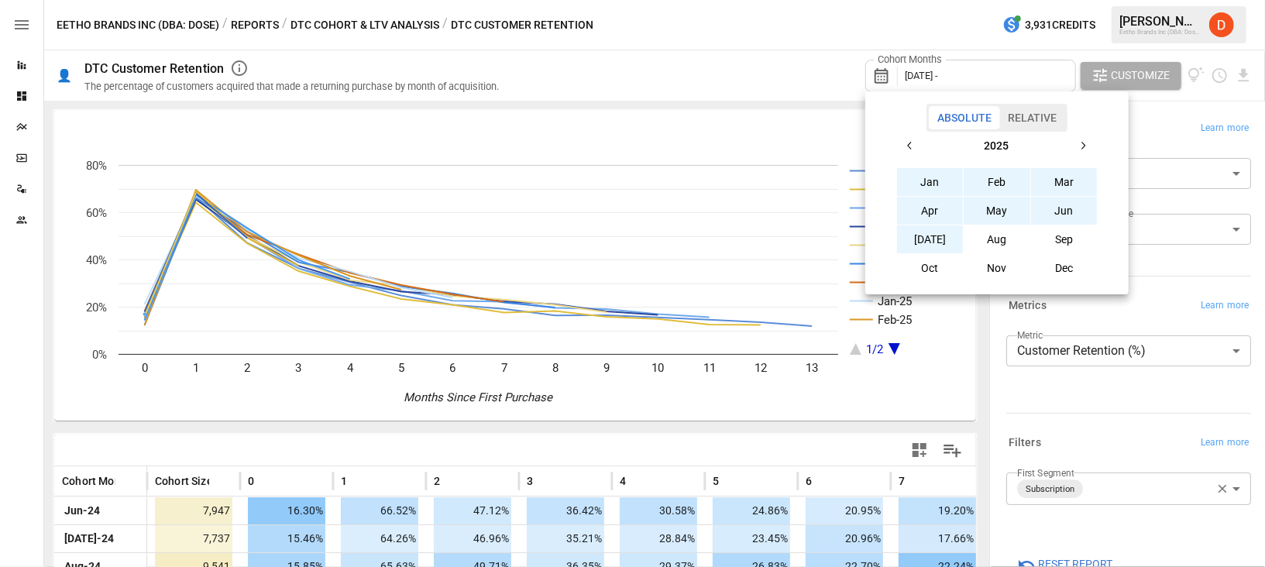
click at [921, 234] on button "[DATE]" at bounding box center [930, 239] width 67 height 28
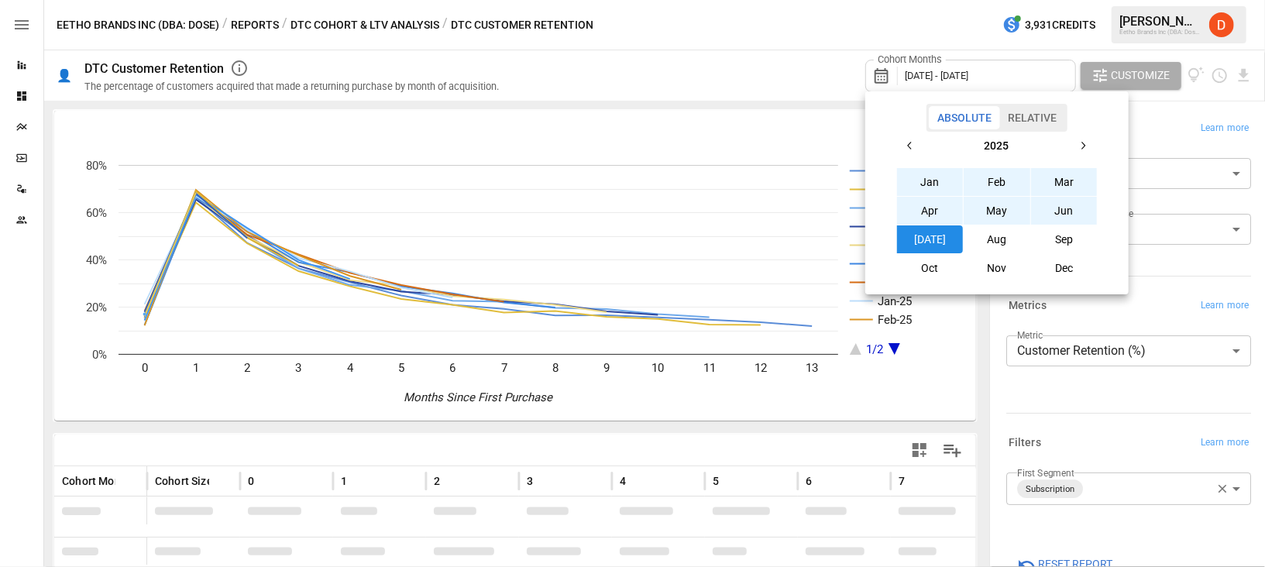
click at [716, 47] on div at bounding box center [632, 283] width 1265 height 567
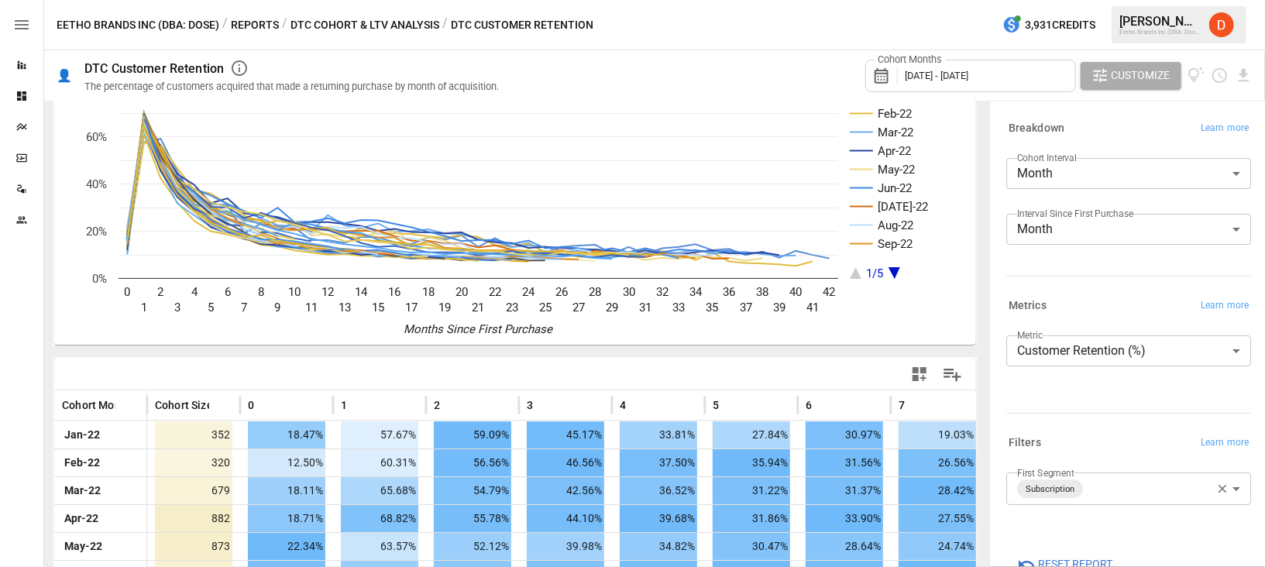
scroll to position [102, 0]
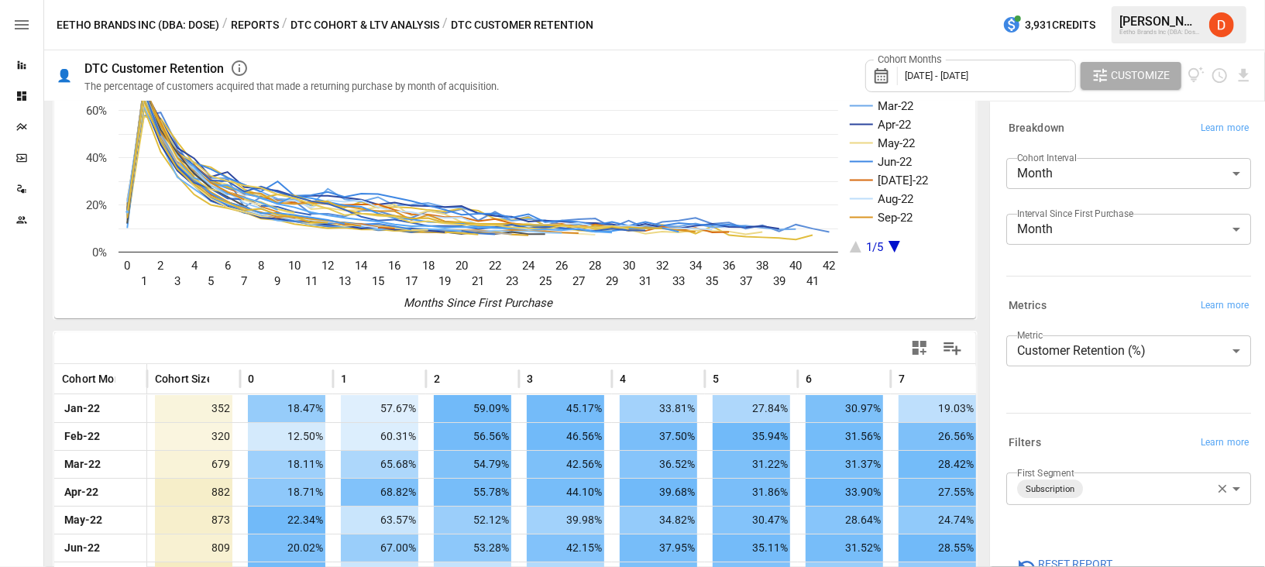
click at [968, 77] on span "[DATE] - [DATE]" at bounding box center [937, 76] width 64 height 12
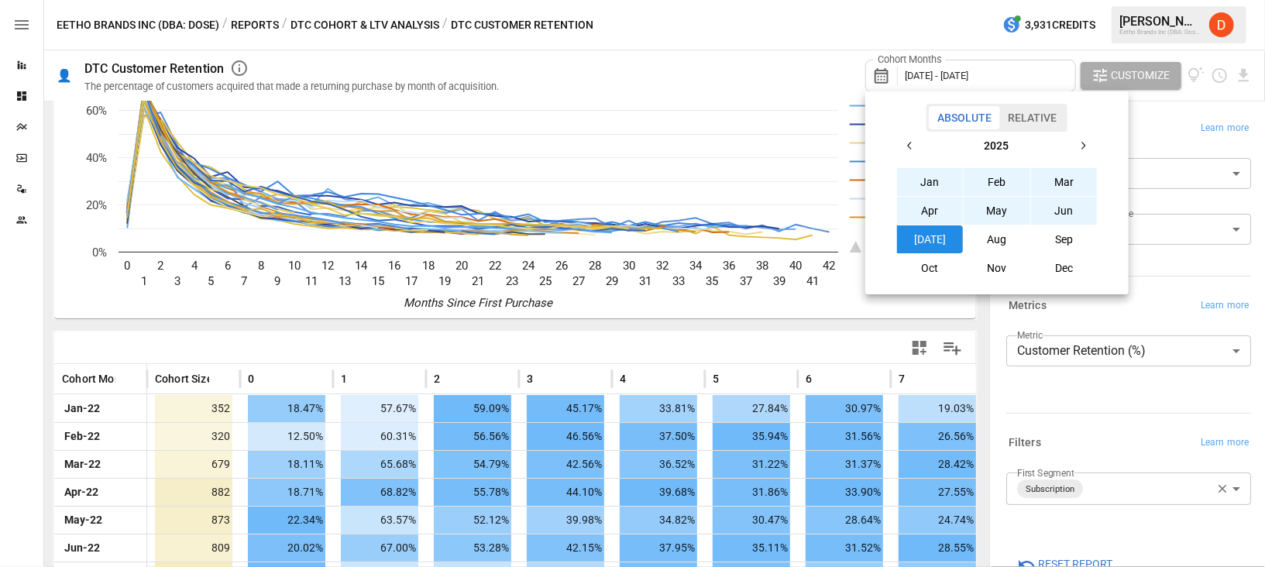
click at [908, 150] on icon "button" at bounding box center [910, 145] width 12 height 12
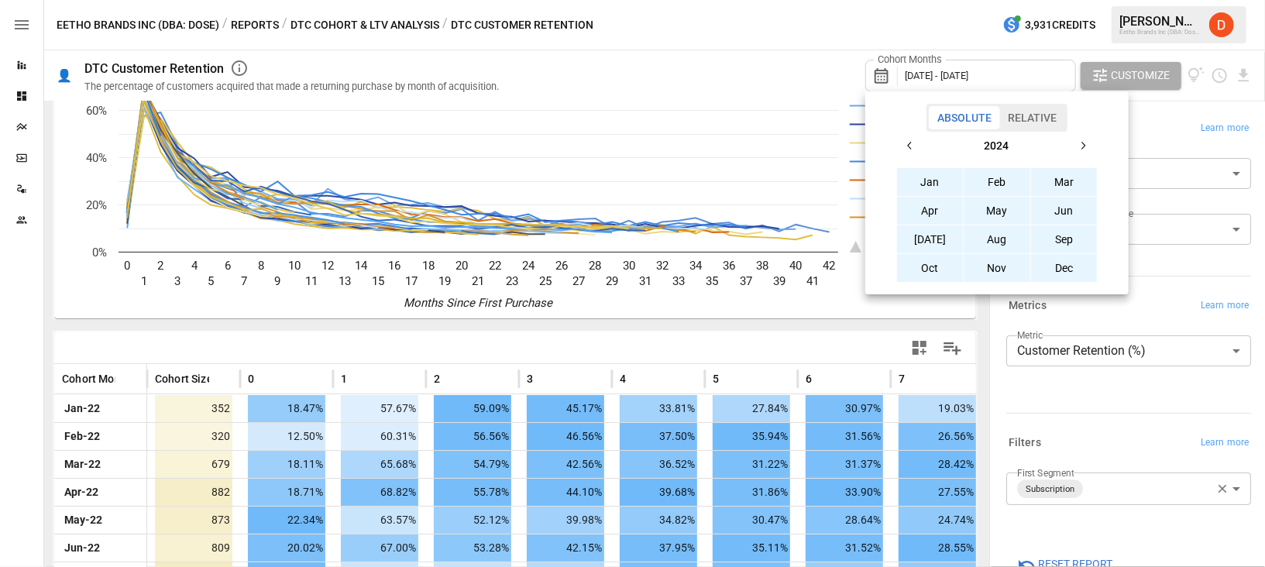
click at [908, 150] on icon "button" at bounding box center [910, 145] width 12 height 12
click at [922, 184] on button "Jan" at bounding box center [930, 182] width 67 height 28
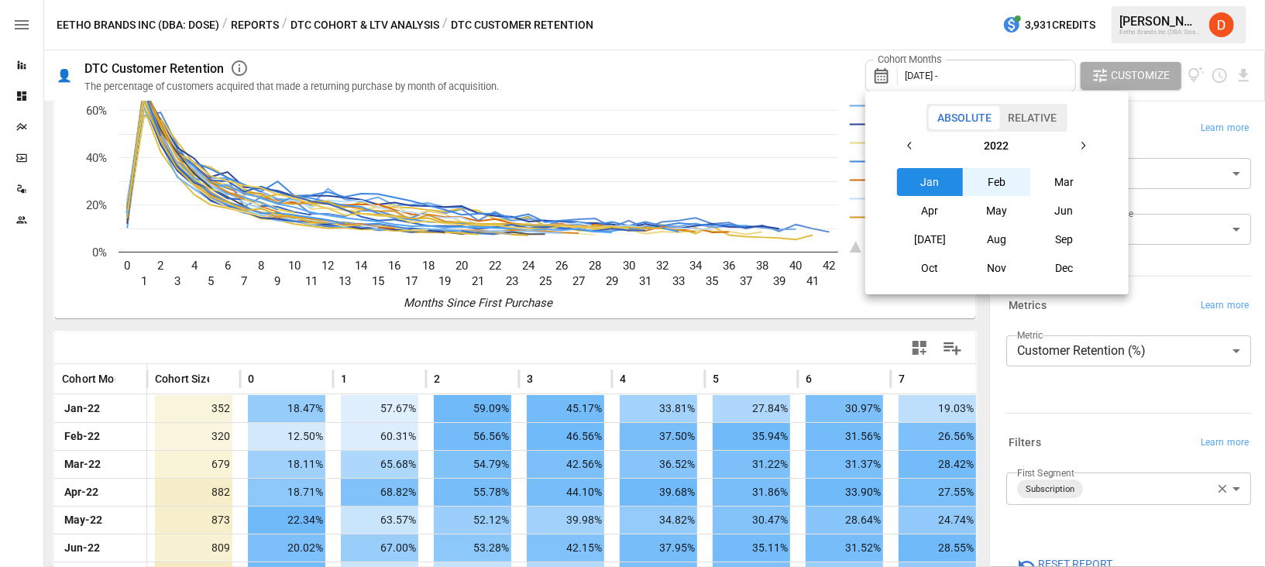
click at [1083, 149] on icon "button" at bounding box center [1083, 145] width 12 height 12
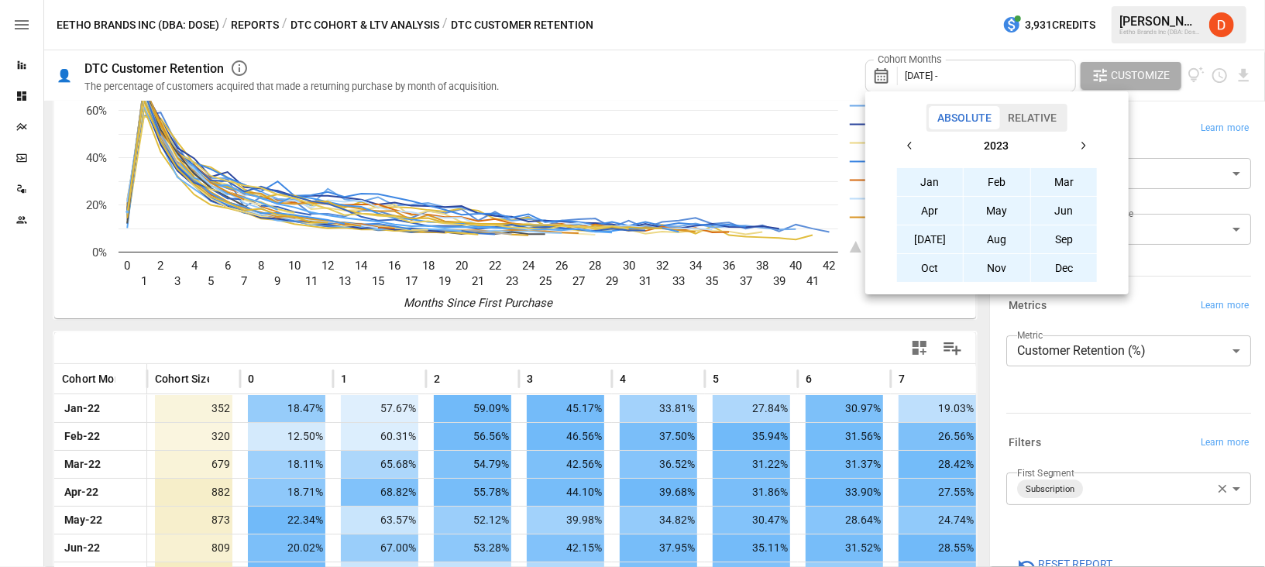
click at [1066, 270] on button "Dec" at bounding box center [1064, 268] width 67 height 28
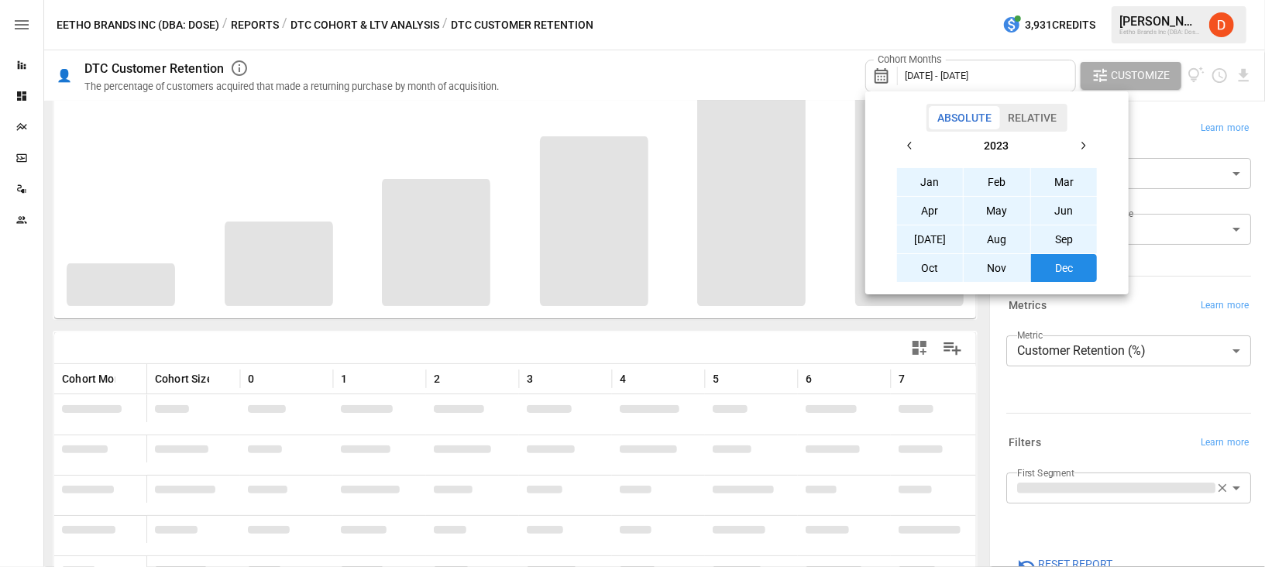
scroll to position [194, 0]
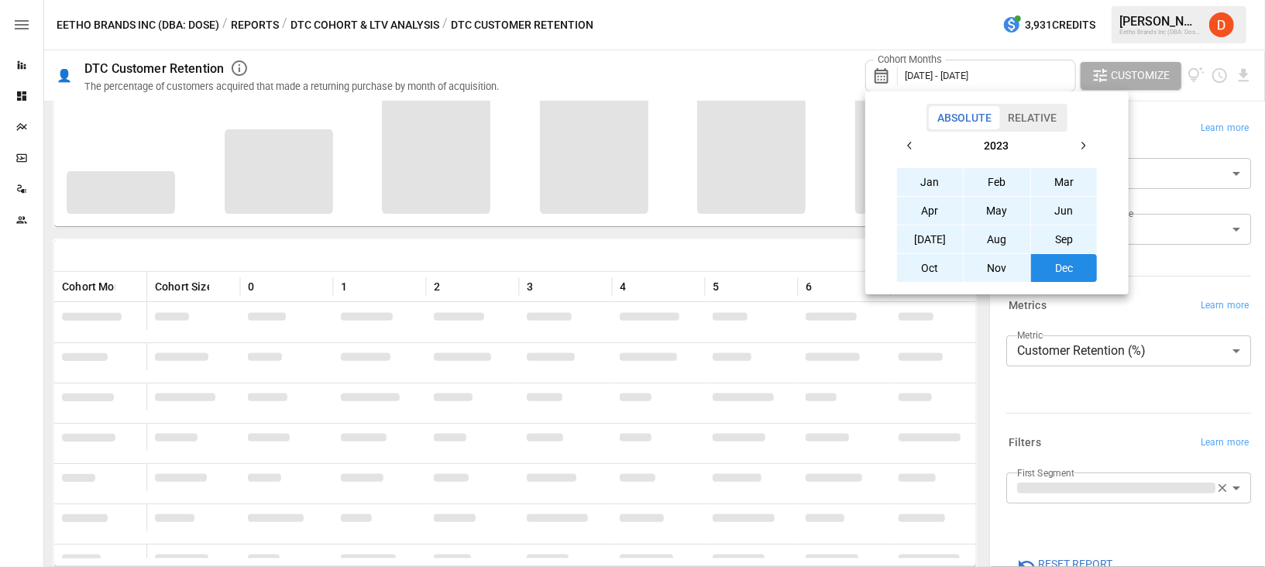
click at [704, 93] on div at bounding box center [632, 283] width 1265 height 567
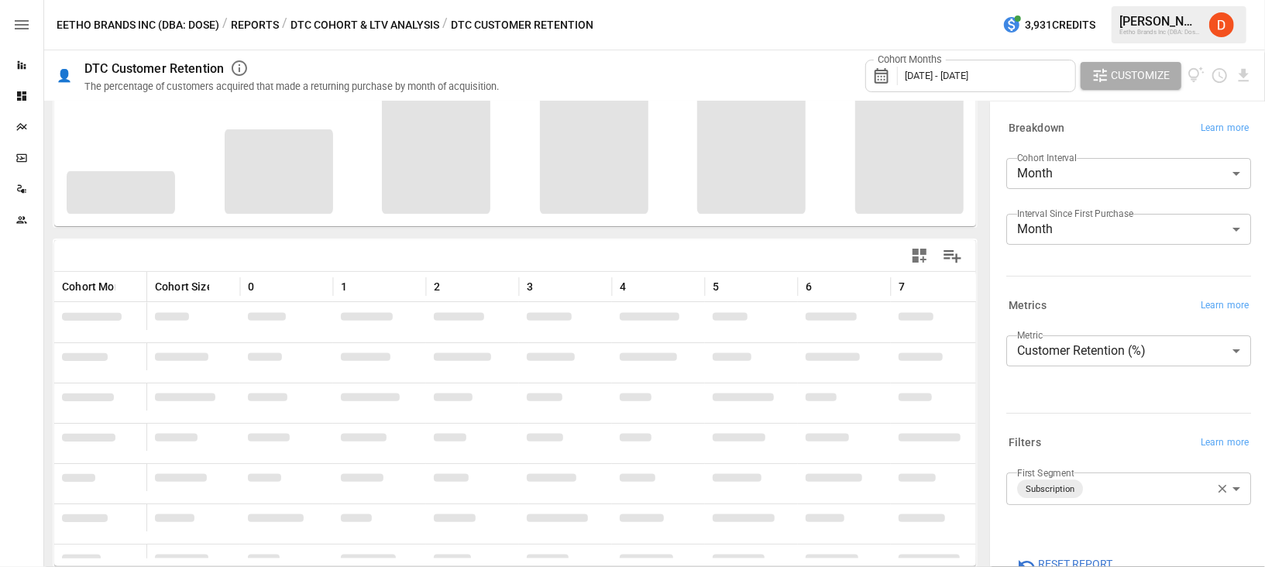
scroll to position [102, 0]
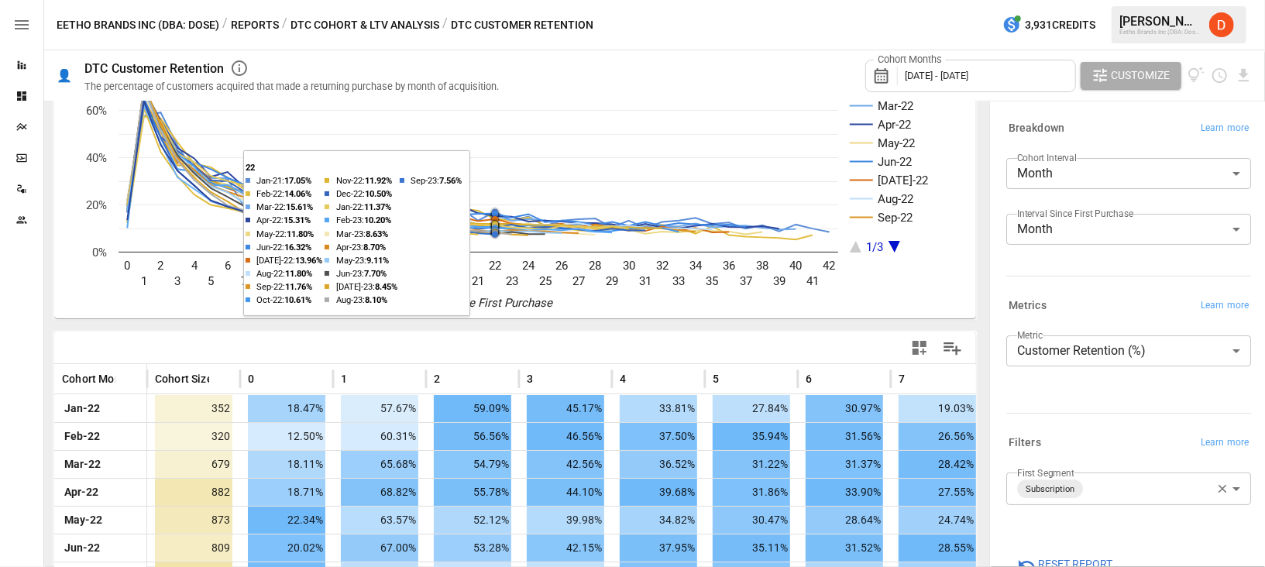
click at [493, 149] on rect "A chart." at bounding box center [477, 158] width 719 height 190
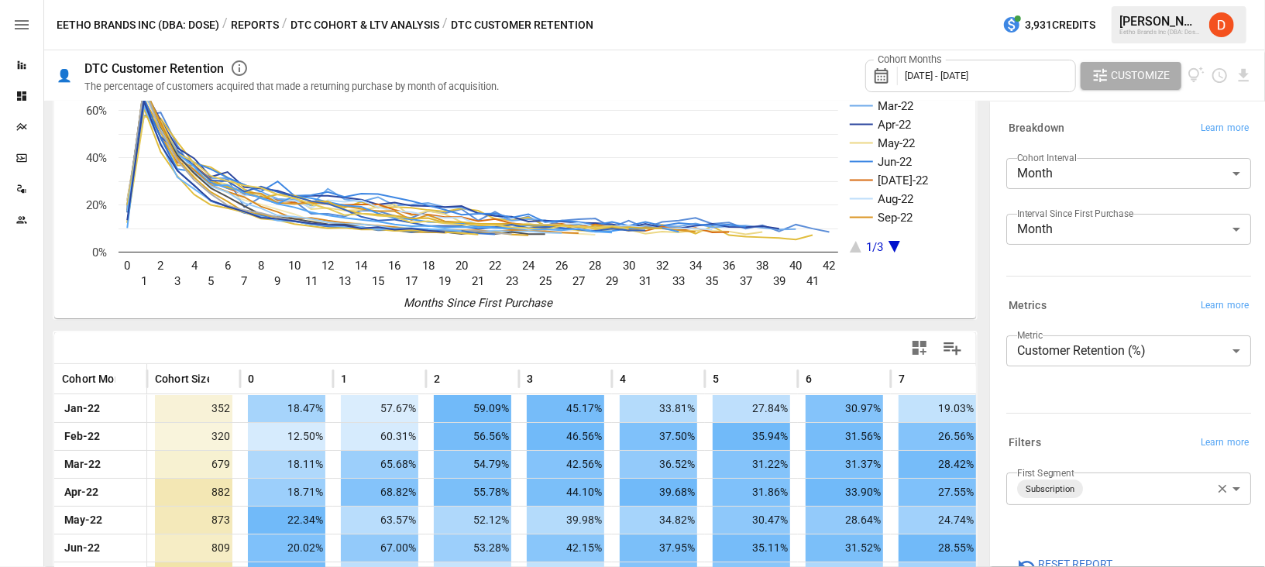
click at [790, 35] on div "Eetho Brands Inc (DBA: Dose) / Reports / DTC Cohort & LTV Analysis / DTC Custom…" at bounding box center [654, 25] width 1221 height 50
